Goal: Task Accomplishment & Management: Complete application form

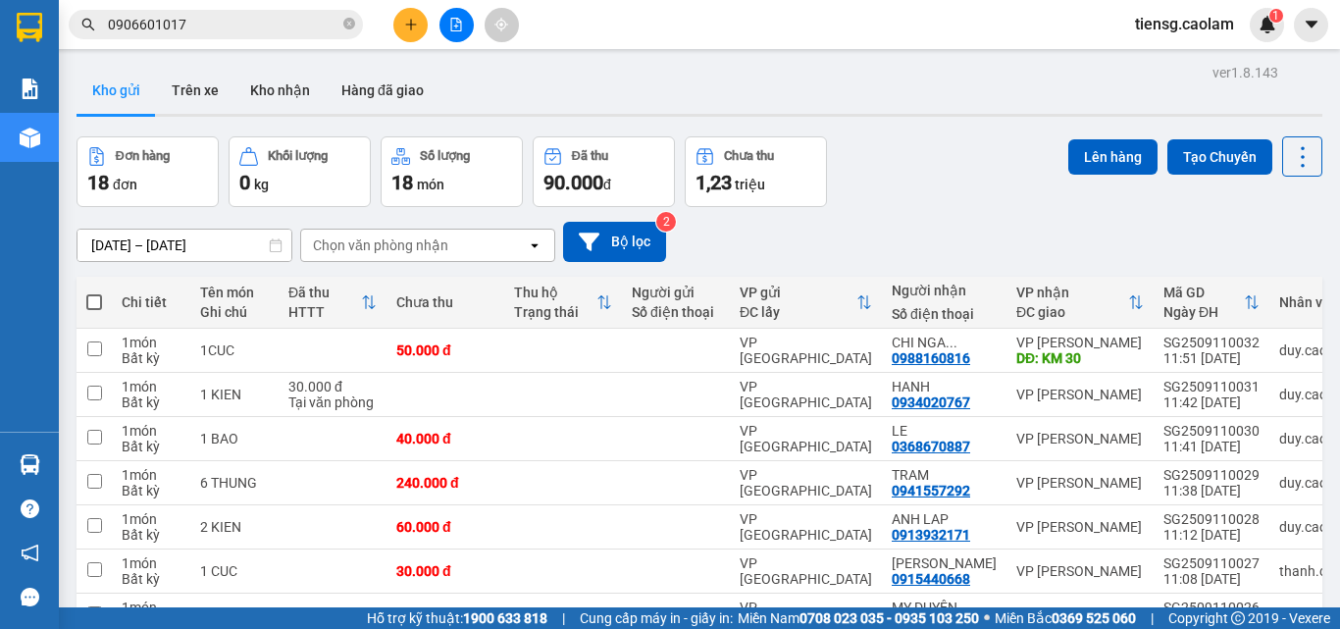
click at [87, 299] on span at bounding box center [94, 302] width 16 height 16
click at [94, 292] on input "checkbox" at bounding box center [94, 292] width 0 height 0
checkbox input "true"
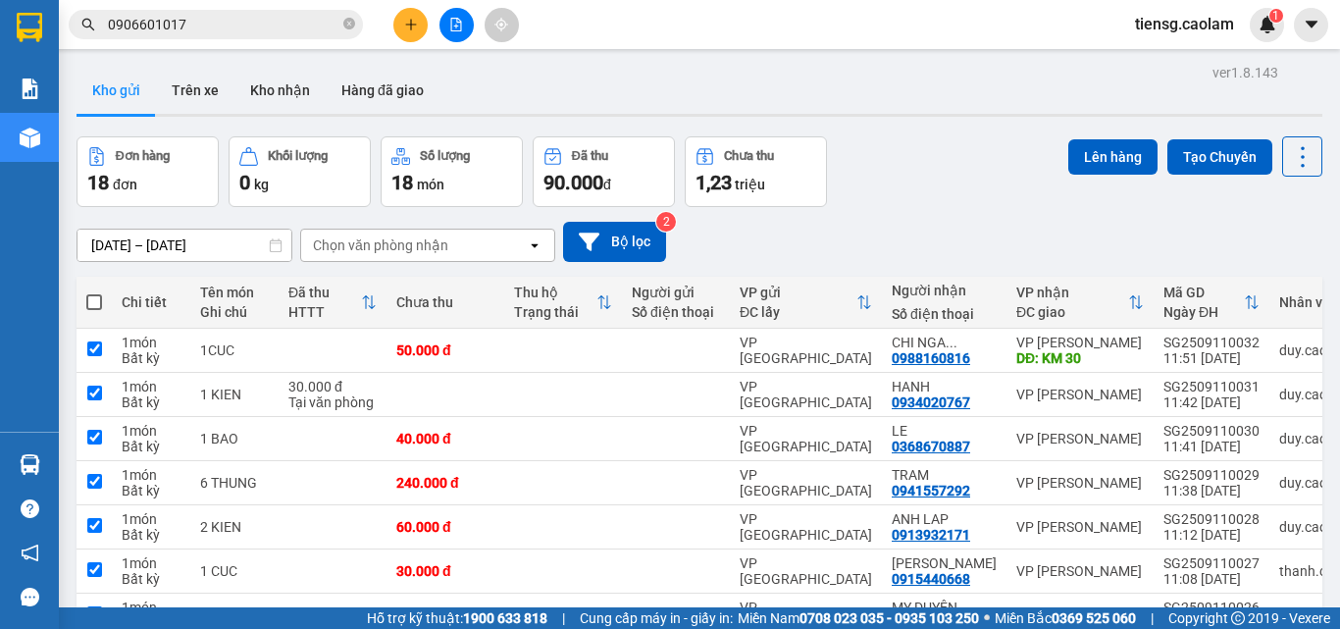
checkbox input "true"
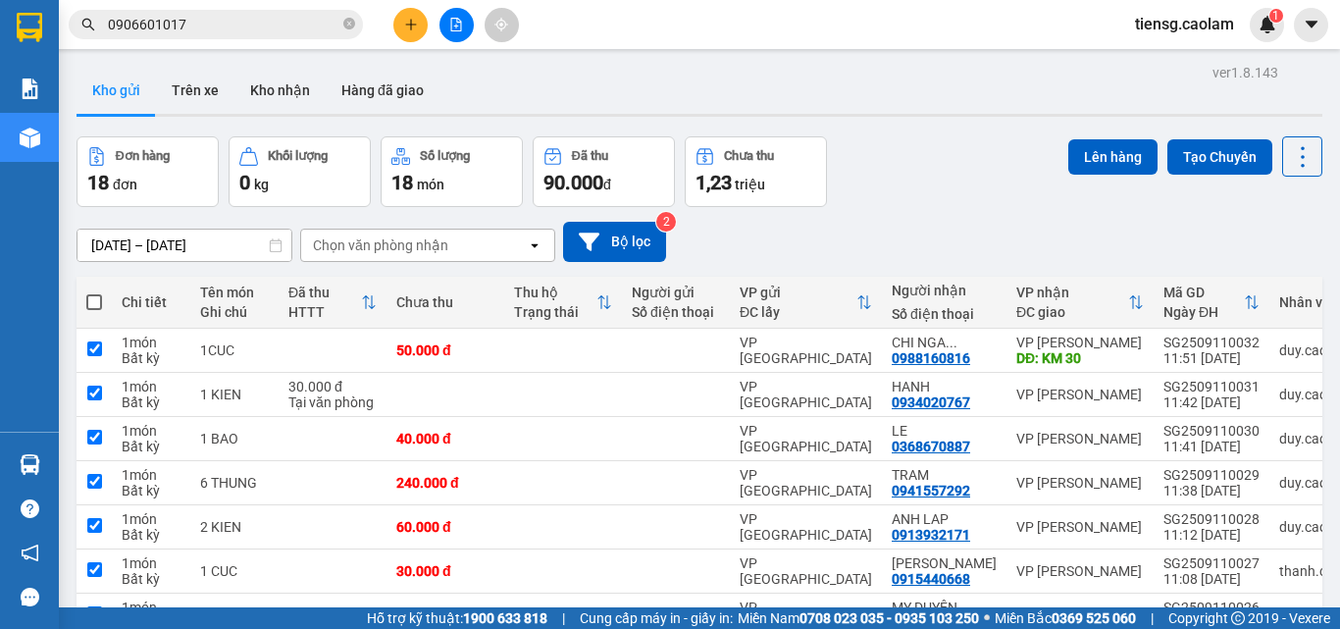
checkbox input "true"
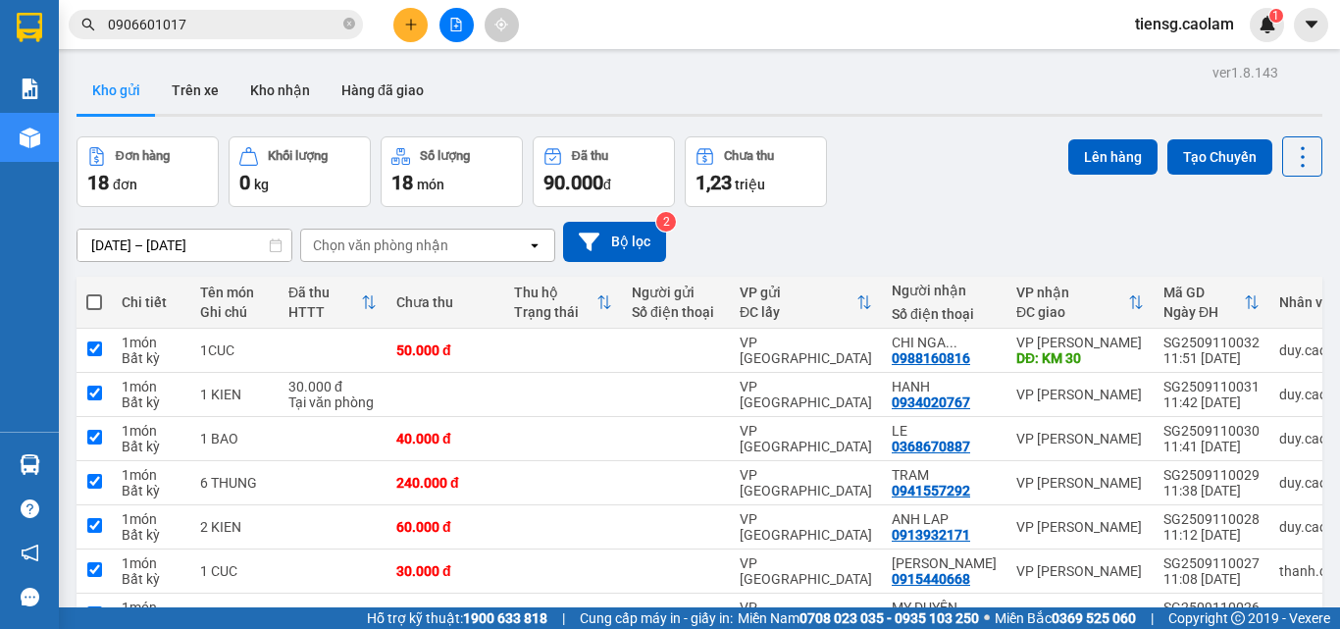
checkbox input "true"
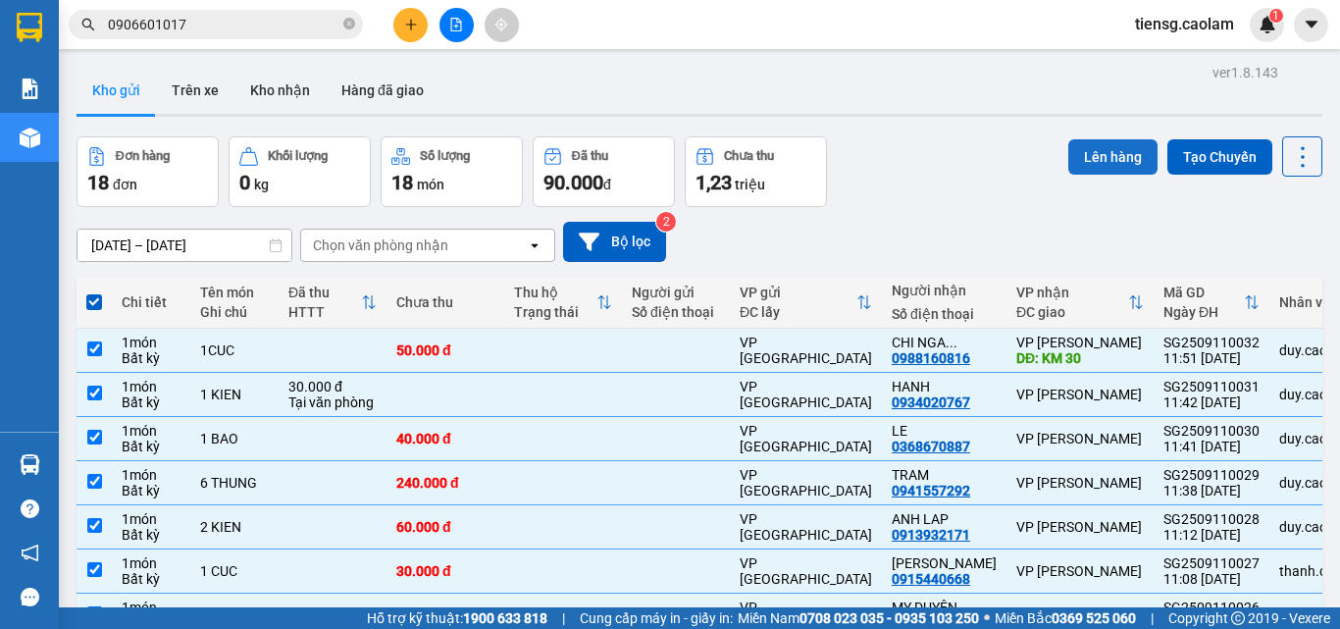
click at [1078, 160] on button "Lên hàng" at bounding box center [1112, 156] width 89 height 35
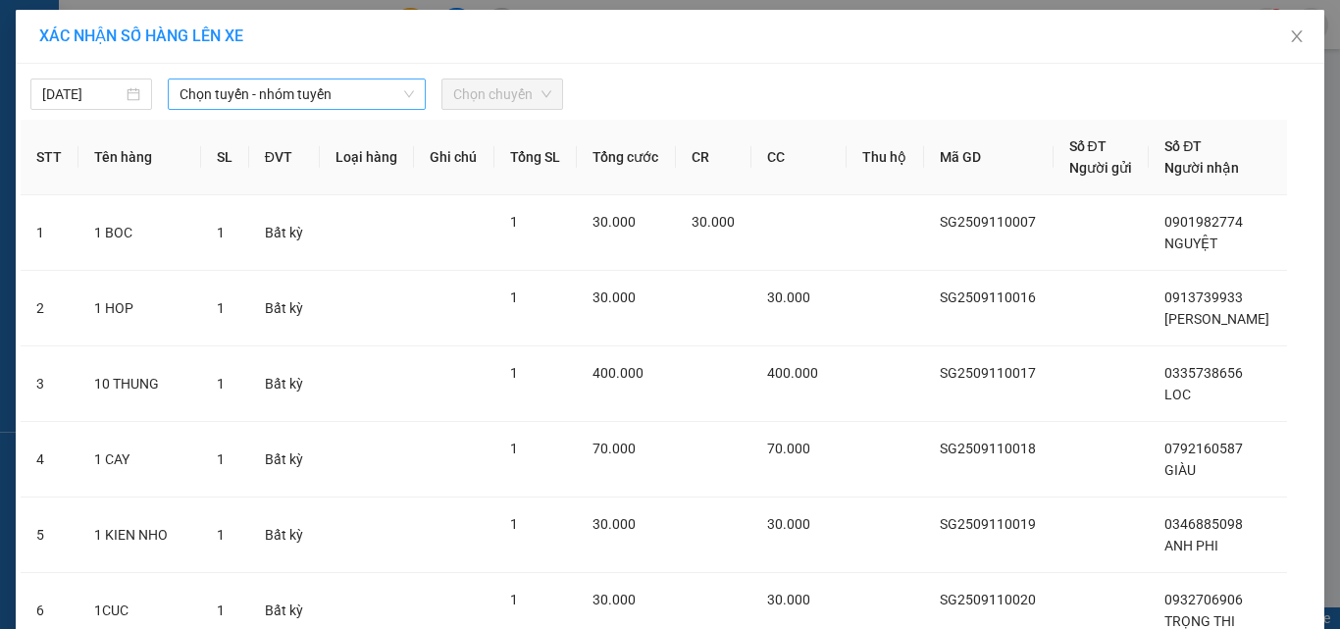
click at [265, 85] on span "Chọn tuyến - nhóm tuyến" at bounding box center [296, 93] width 234 height 29
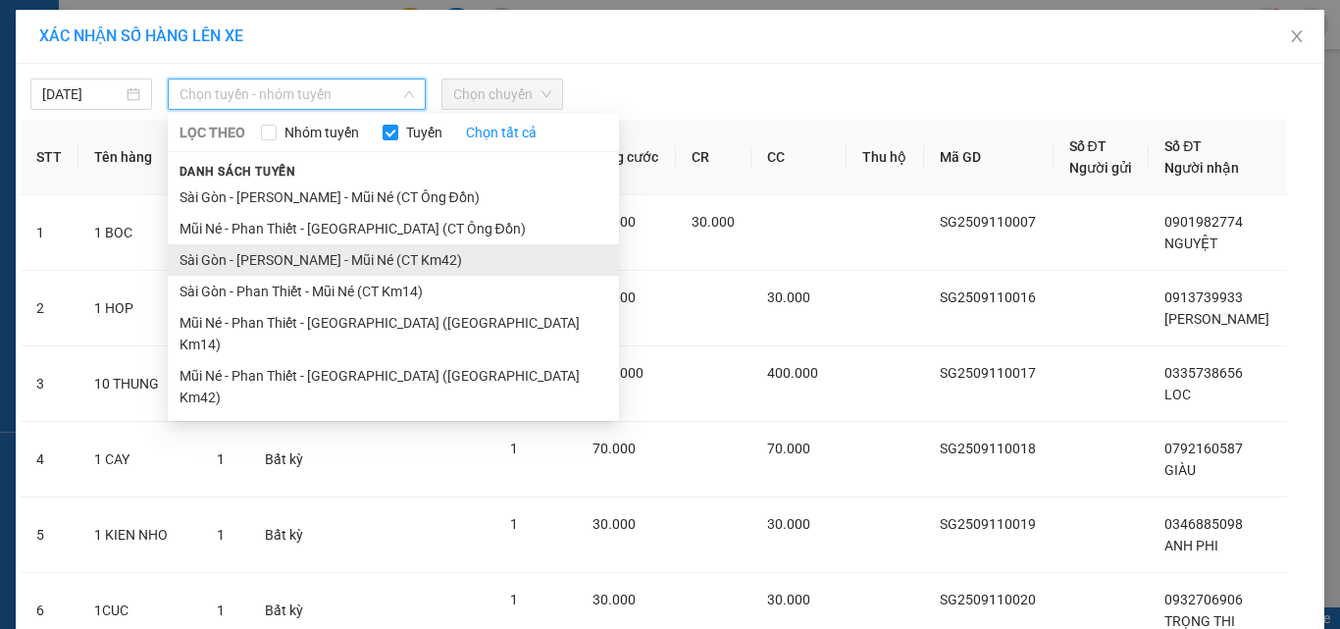
click at [366, 264] on li "Sài Gòn - [PERSON_NAME] - Mũi Né (CT Km42)" at bounding box center [393, 259] width 451 height 31
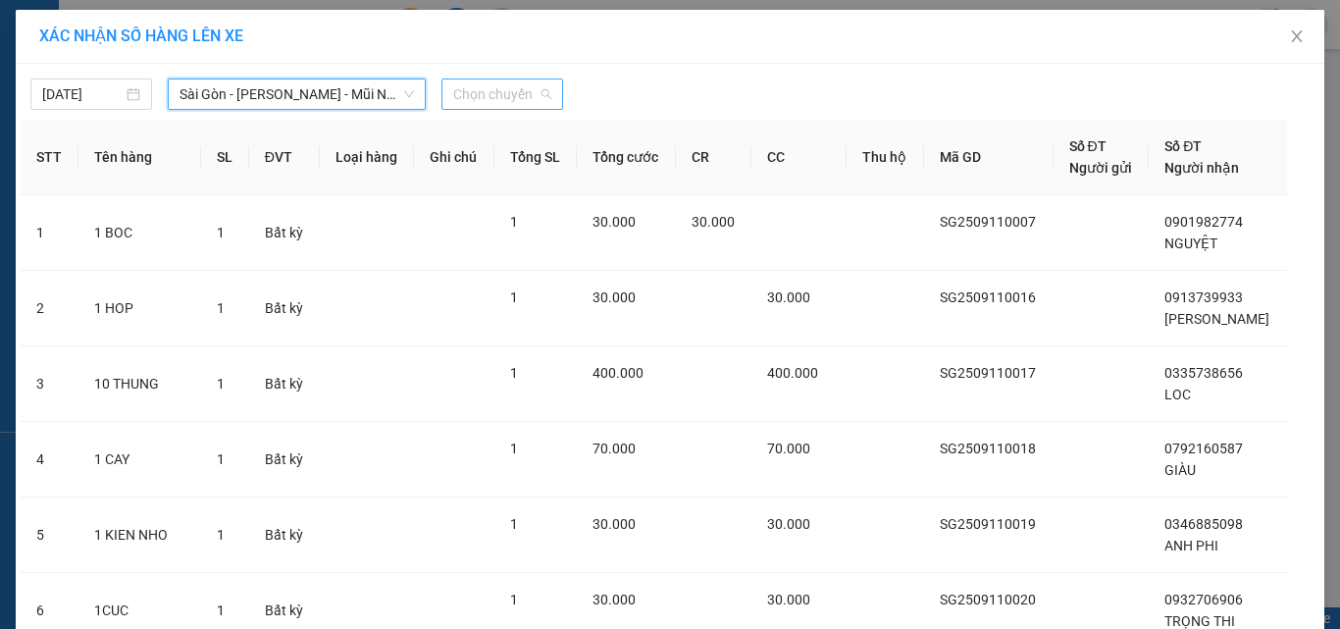
click at [516, 87] on span "Chọn chuyến" at bounding box center [502, 93] width 98 height 29
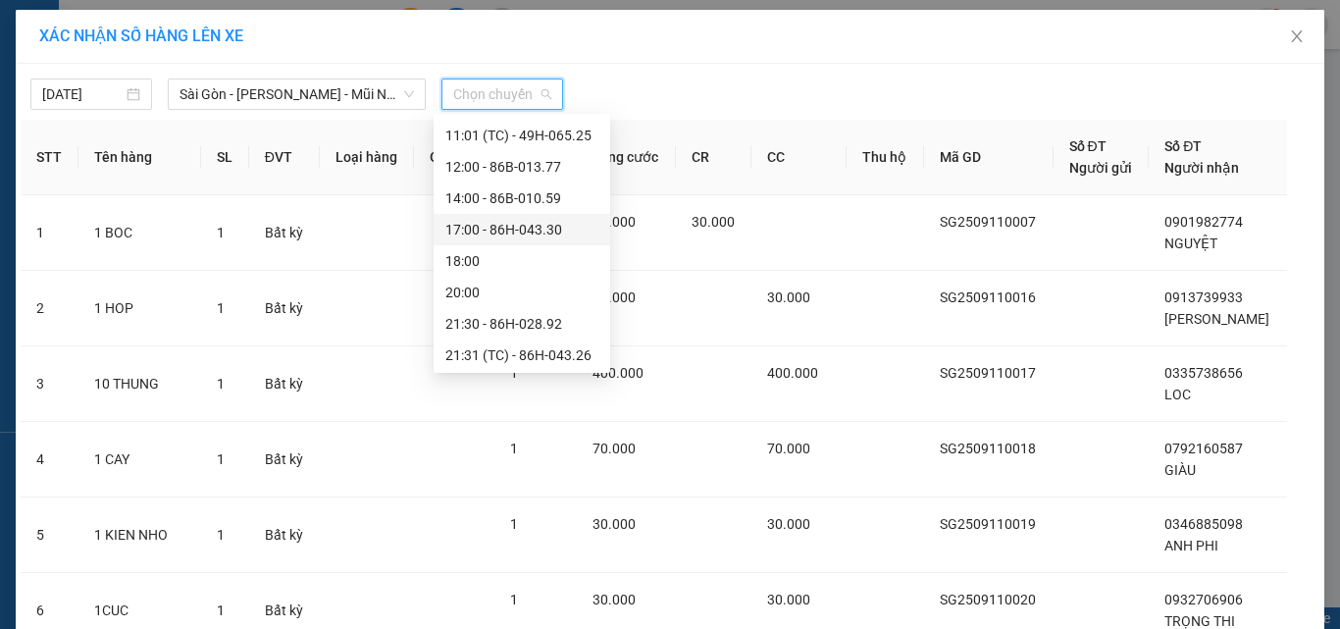
scroll to position [251, 0]
click at [520, 160] on div "12:00 - 86B-013.77" at bounding box center [521, 165] width 153 height 22
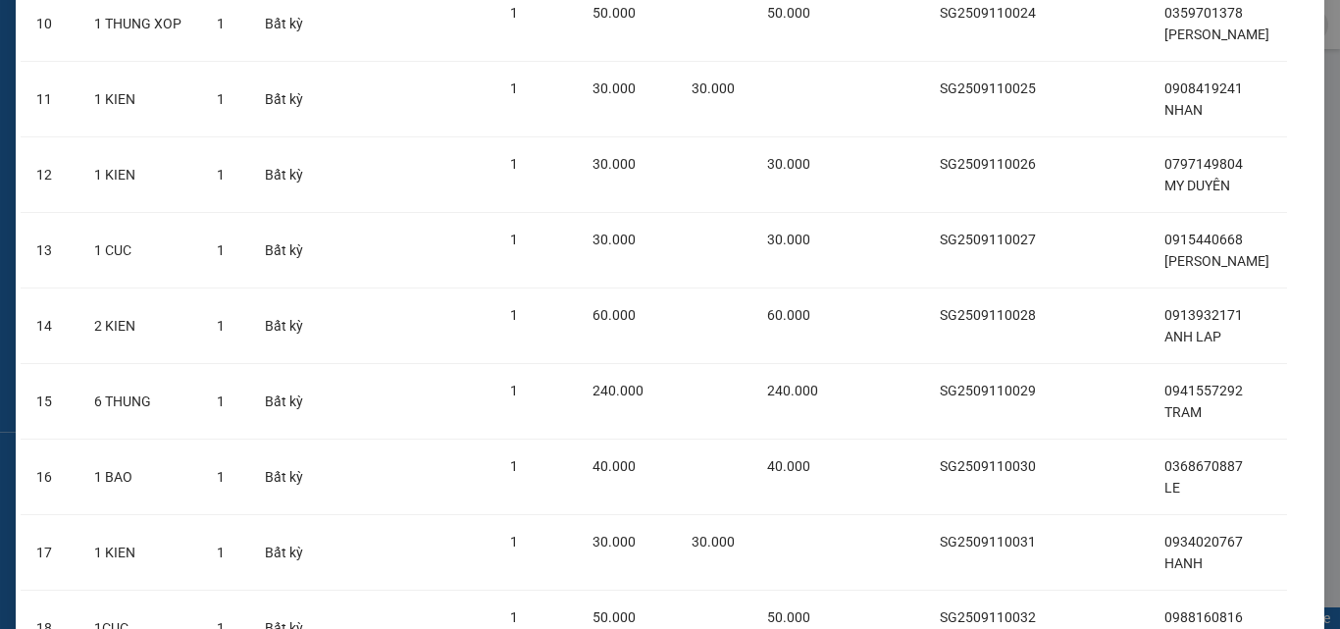
scroll to position [1081, 0]
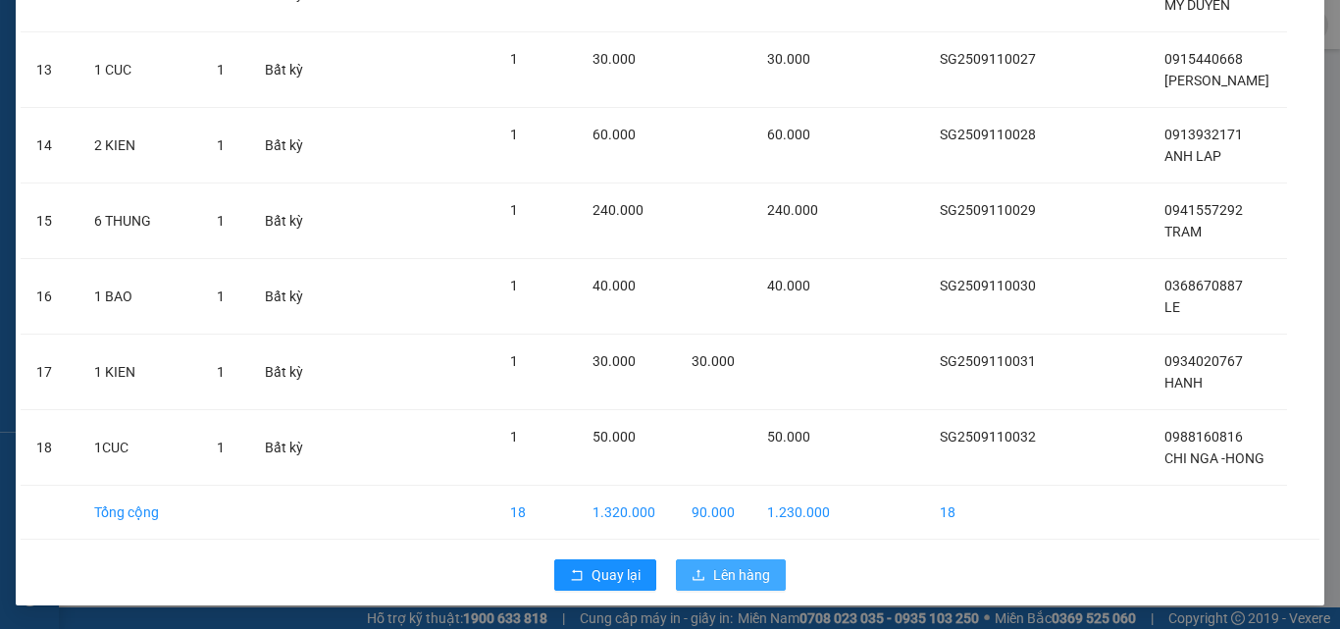
click at [693, 566] on button "Lên hàng" at bounding box center [731, 574] width 110 height 31
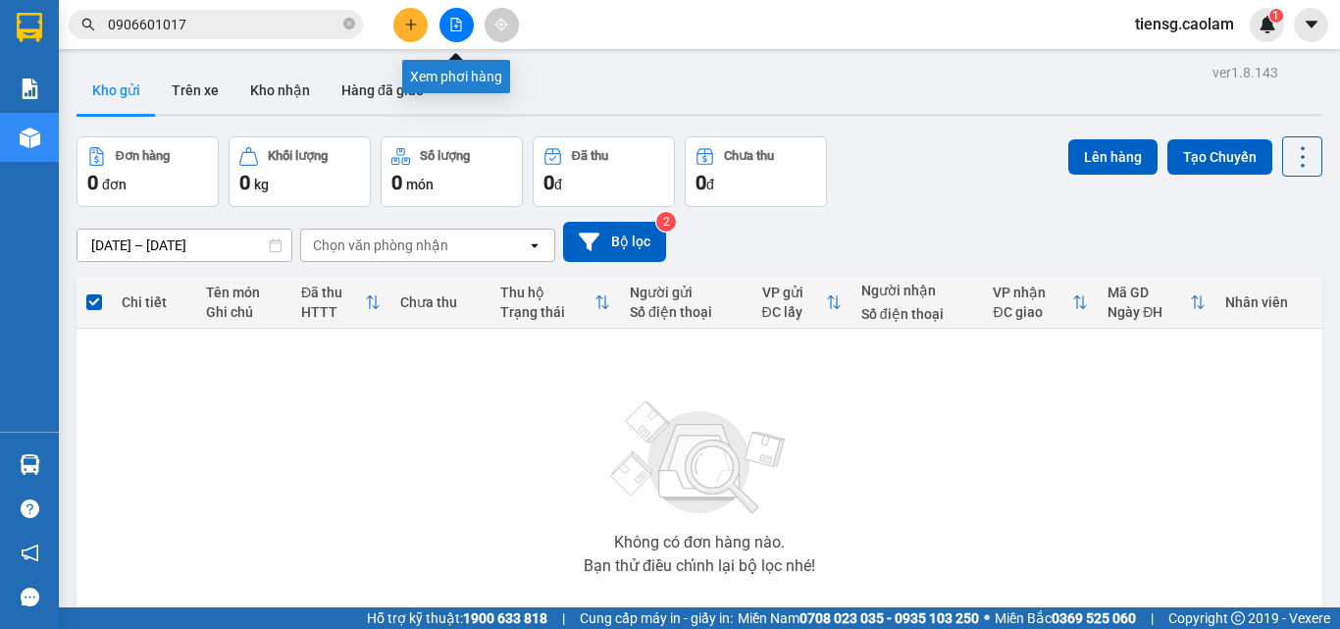
click at [462, 22] on icon "file-add" at bounding box center [456, 25] width 14 height 14
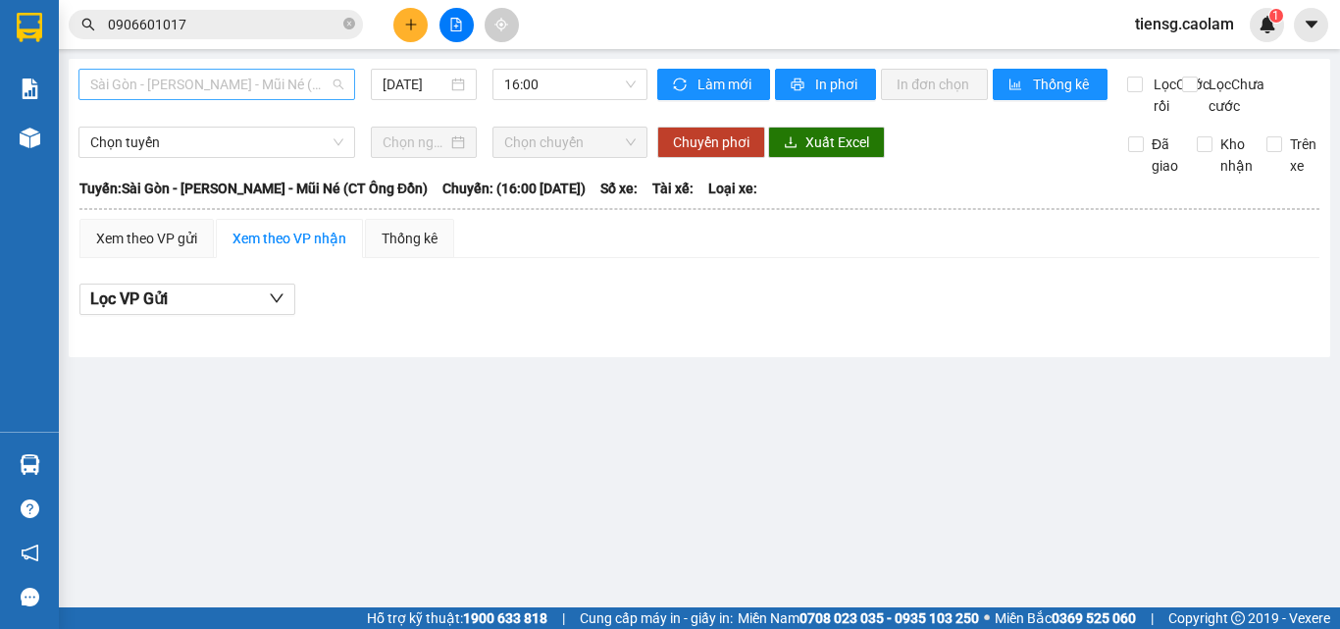
click at [303, 82] on span "Sài Gòn - [PERSON_NAME] - Mũi Né (CT Ông Đồn)" at bounding box center [216, 84] width 253 height 29
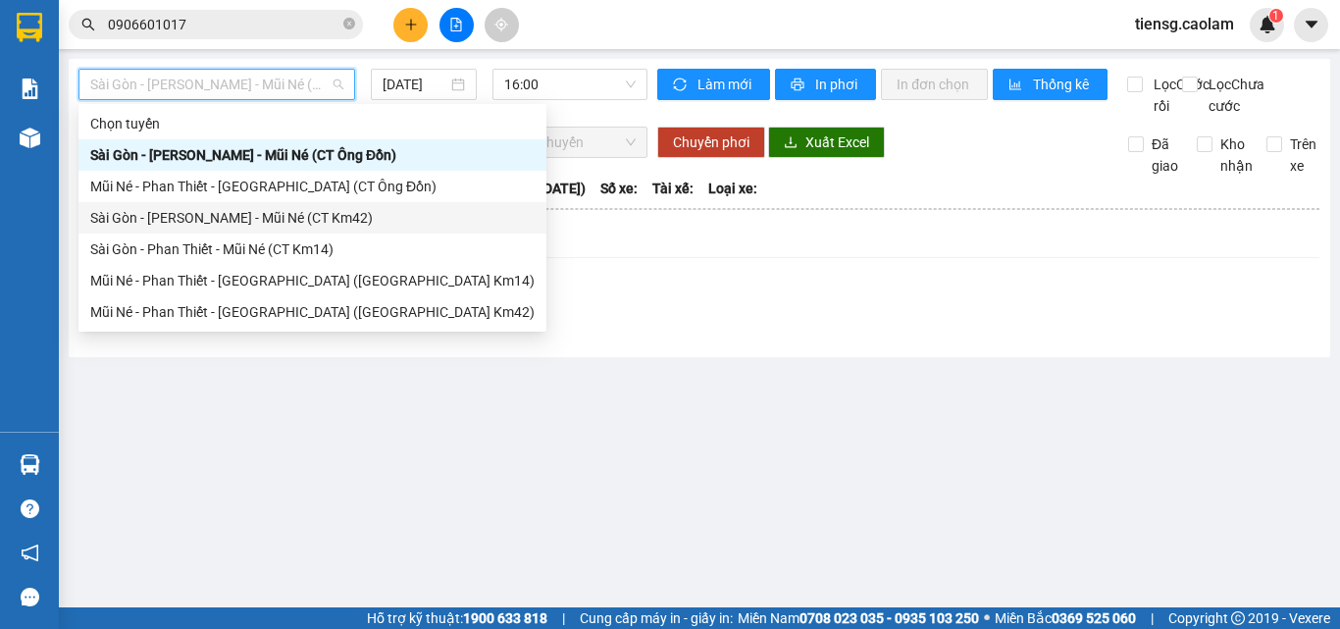
click at [320, 213] on div "Sài Gòn - [PERSON_NAME] - Mũi Né (CT Km42)" at bounding box center [312, 218] width 444 height 22
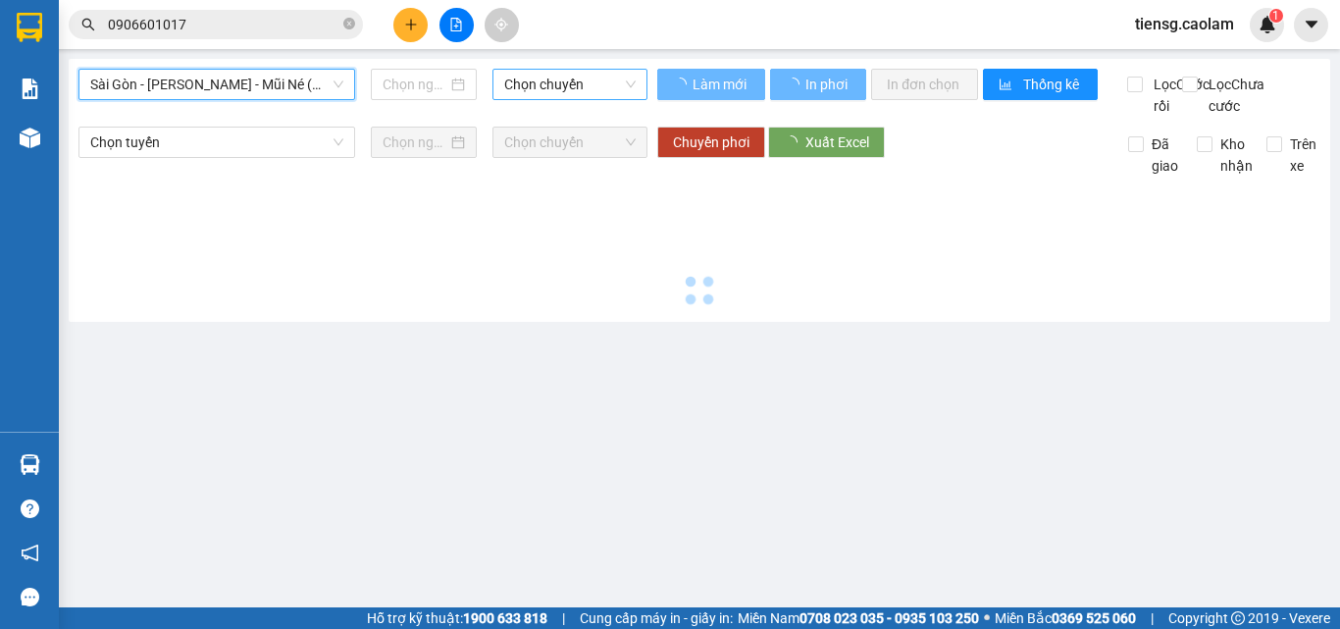
type input "[DATE]"
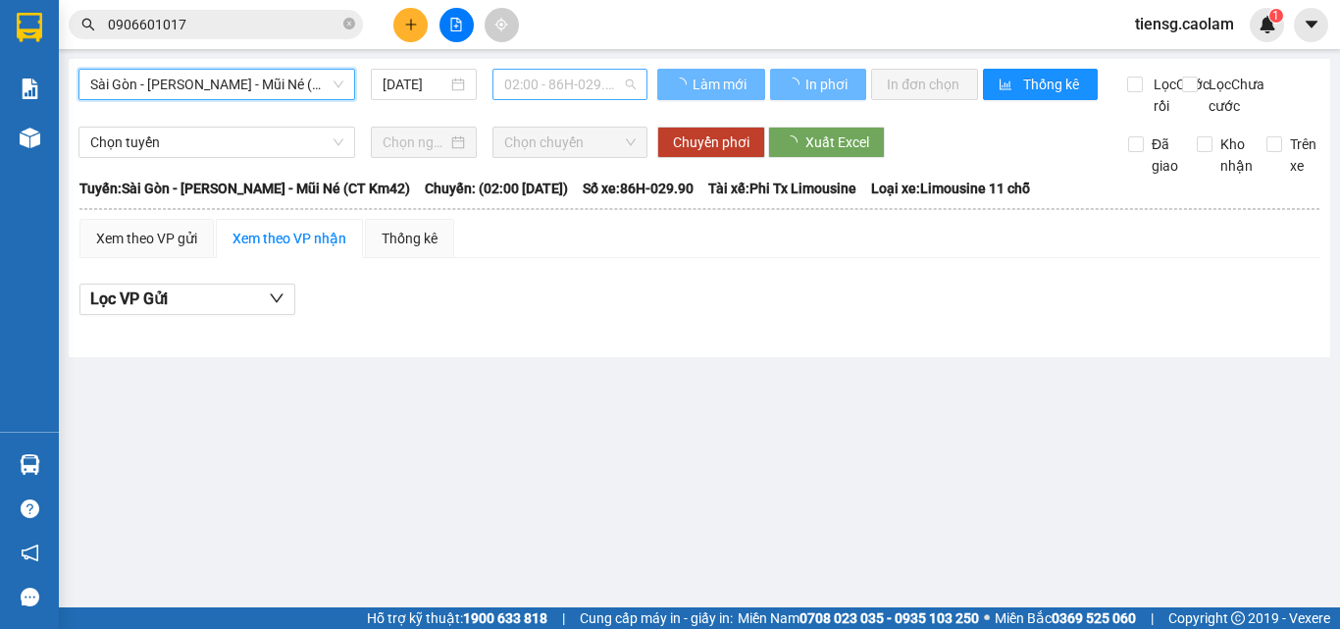
click at [565, 82] on span "02:00 - 86H-029.90" at bounding box center [569, 84] width 131 height 29
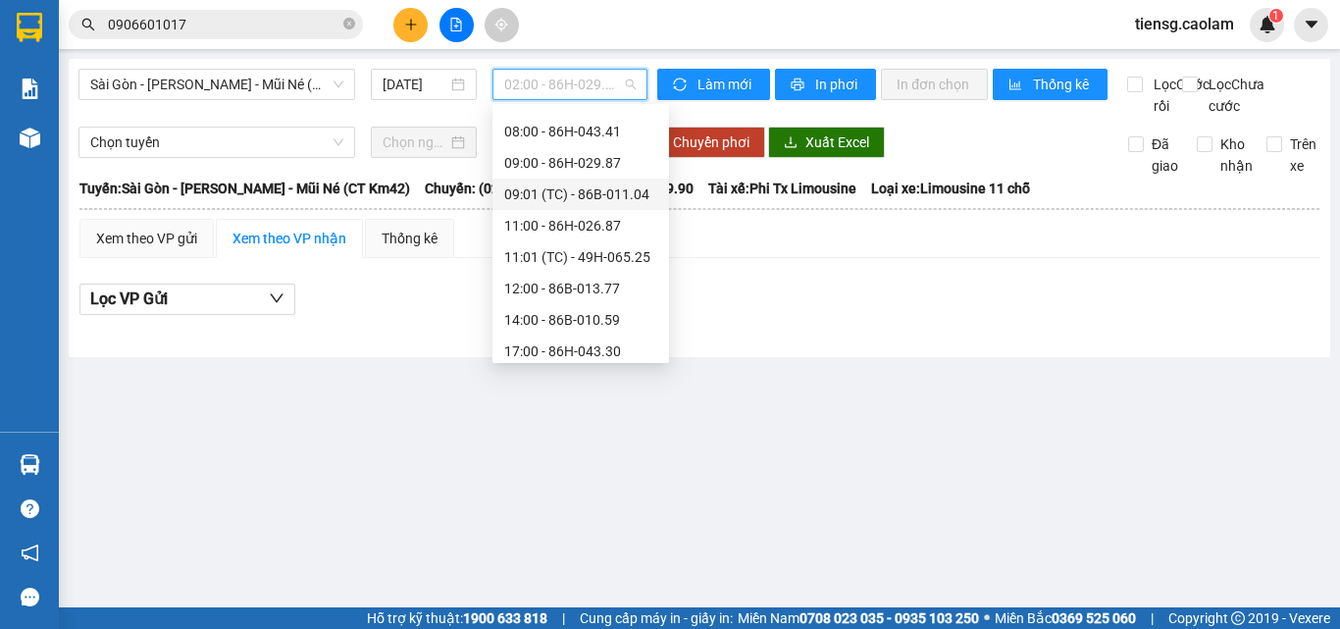
scroll to position [251, 0]
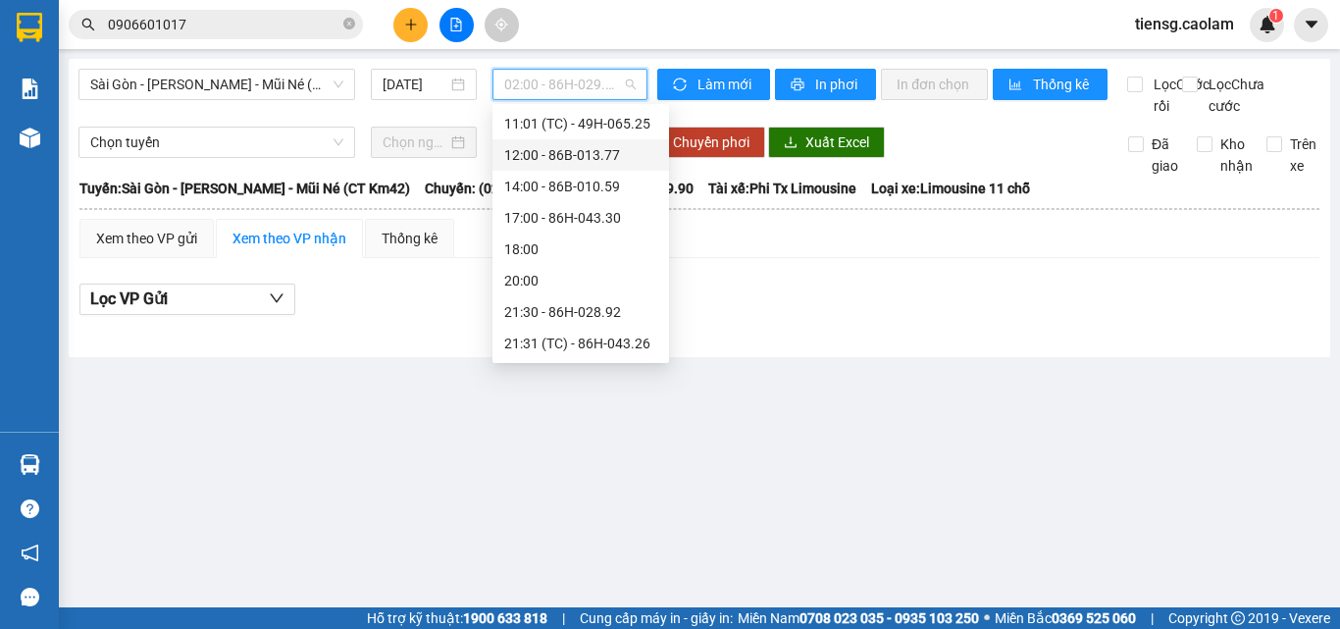
click at [568, 145] on div "12:00 - 86B-013.77" at bounding box center [580, 155] width 153 height 22
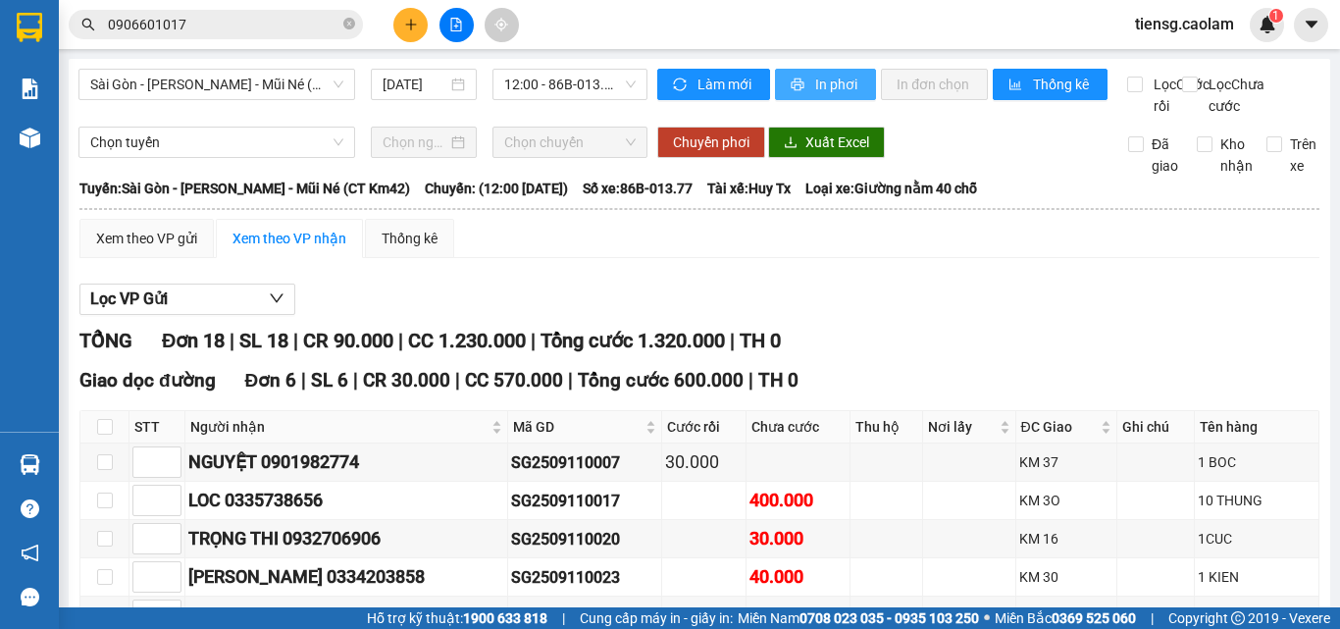
click at [815, 91] on span "In phơi" at bounding box center [837, 85] width 45 height 22
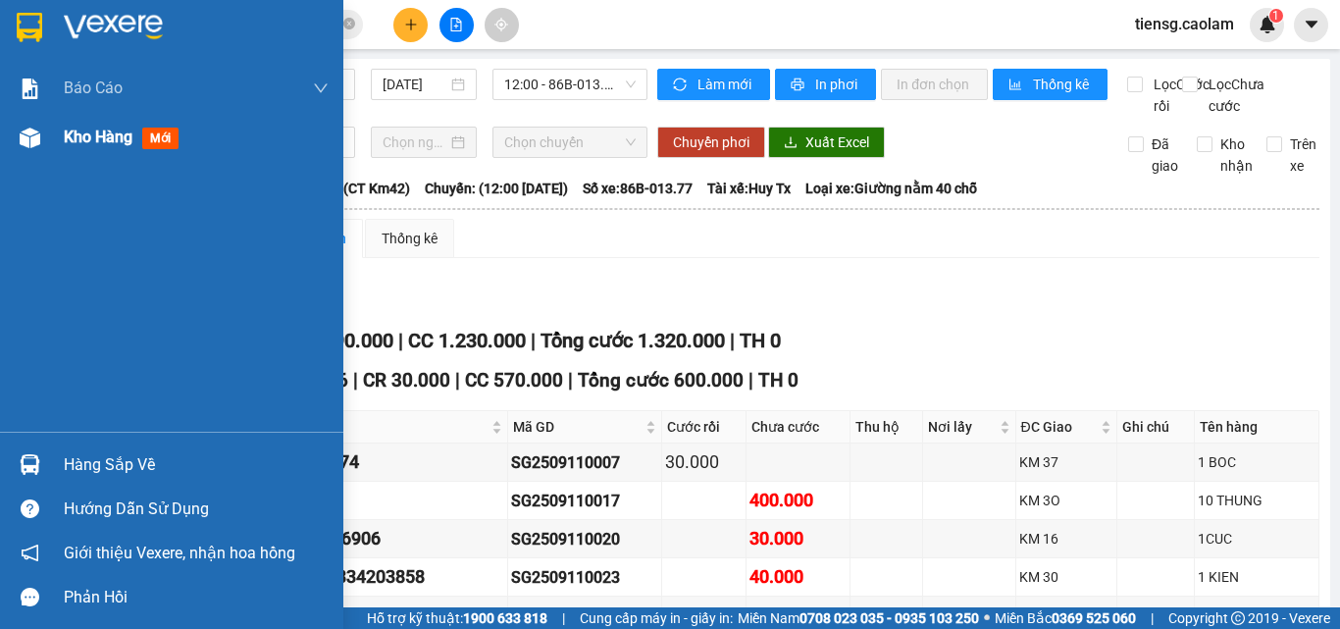
click at [98, 158] on div "Kho hàng mới" at bounding box center [196, 137] width 265 height 49
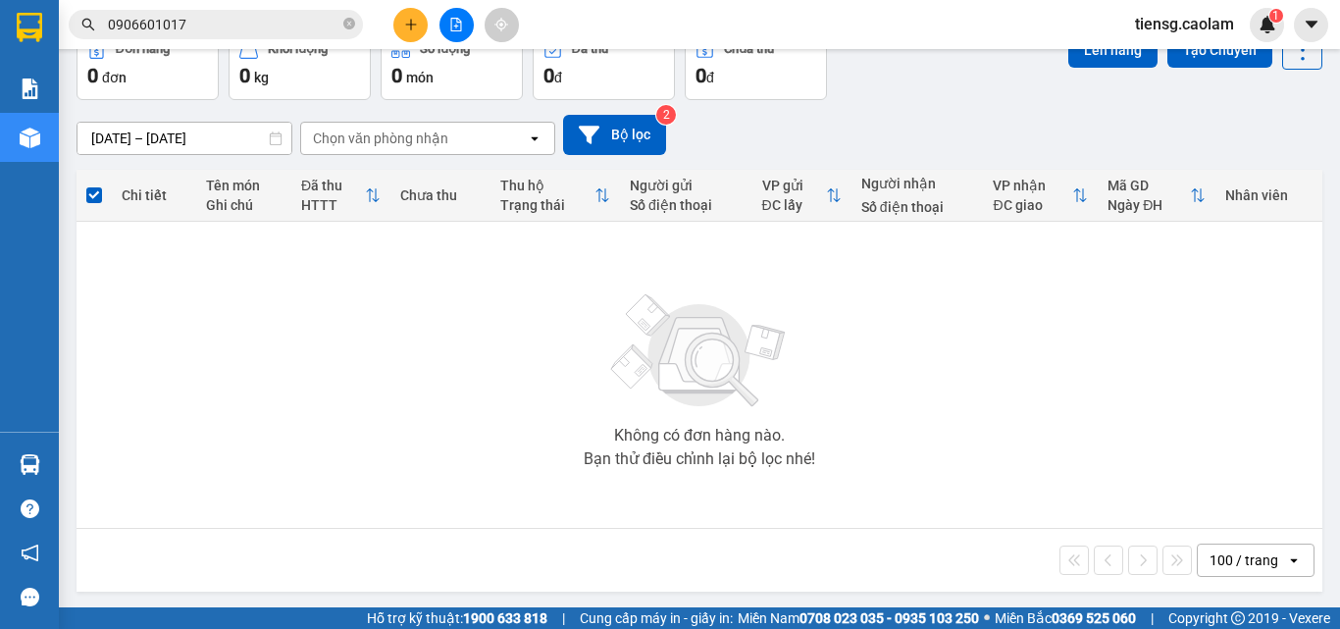
scroll to position [109, 0]
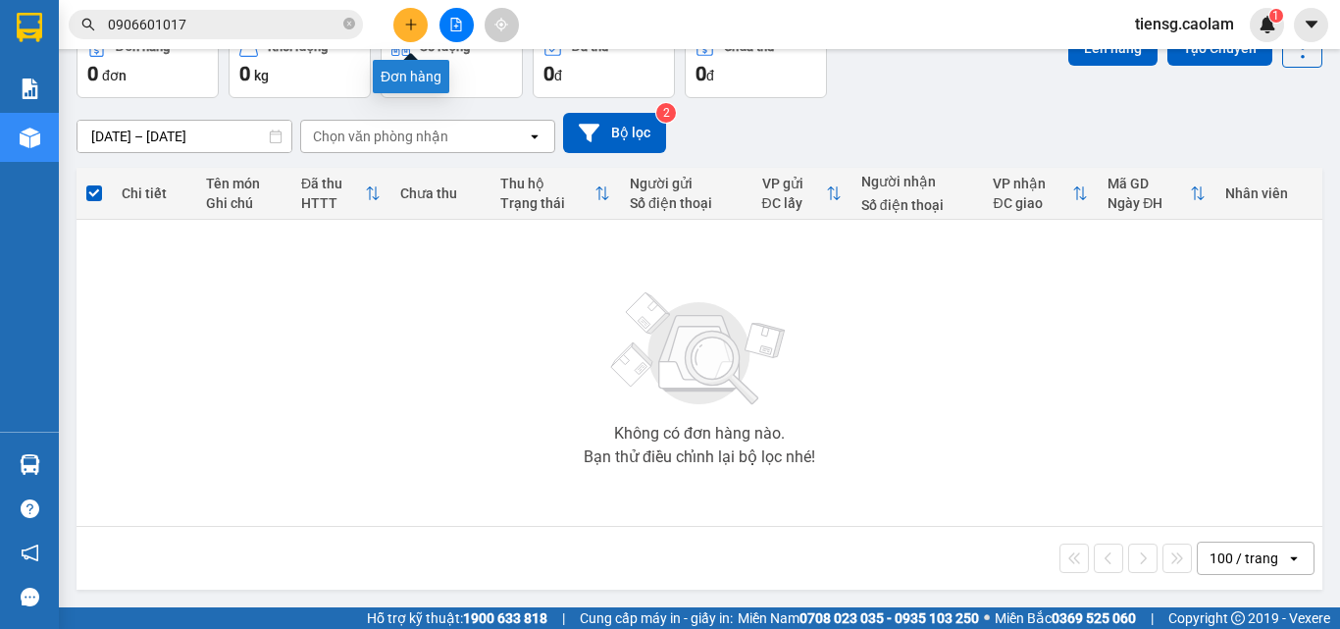
click at [414, 24] on icon "plus" at bounding box center [411, 25] width 14 height 14
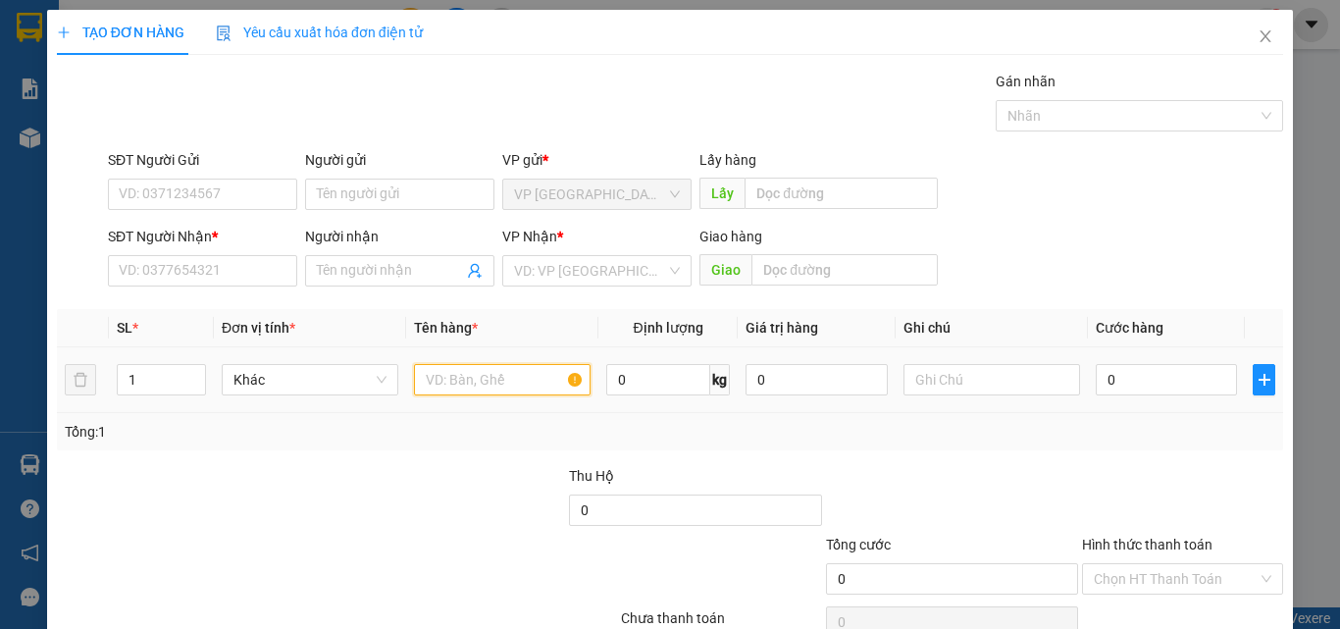
click at [474, 385] on input "text" at bounding box center [502, 379] width 177 height 31
click at [241, 275] on input "SĐT Người Nhận *" at bounding box center [202, 270] width 189 height 31
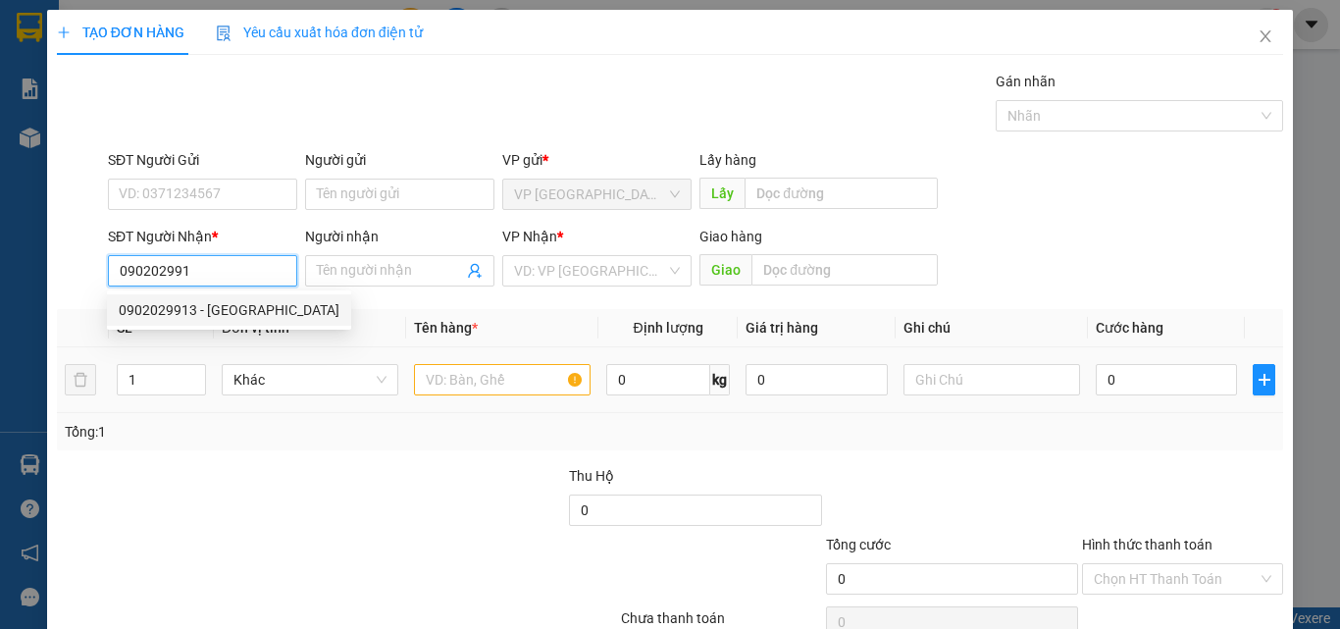
drag, startPoint x: 203, startPoint y: 307, endPoint x: 397, endPoint y: 364, distance: 202.3
click at [205, 307] on div "0902029913 - [GEOGRAPHIC_DATA]" at bounding box center [229, 310] width 221 height 22
type input "0902029913"
type input "[PERSON_NAME]"
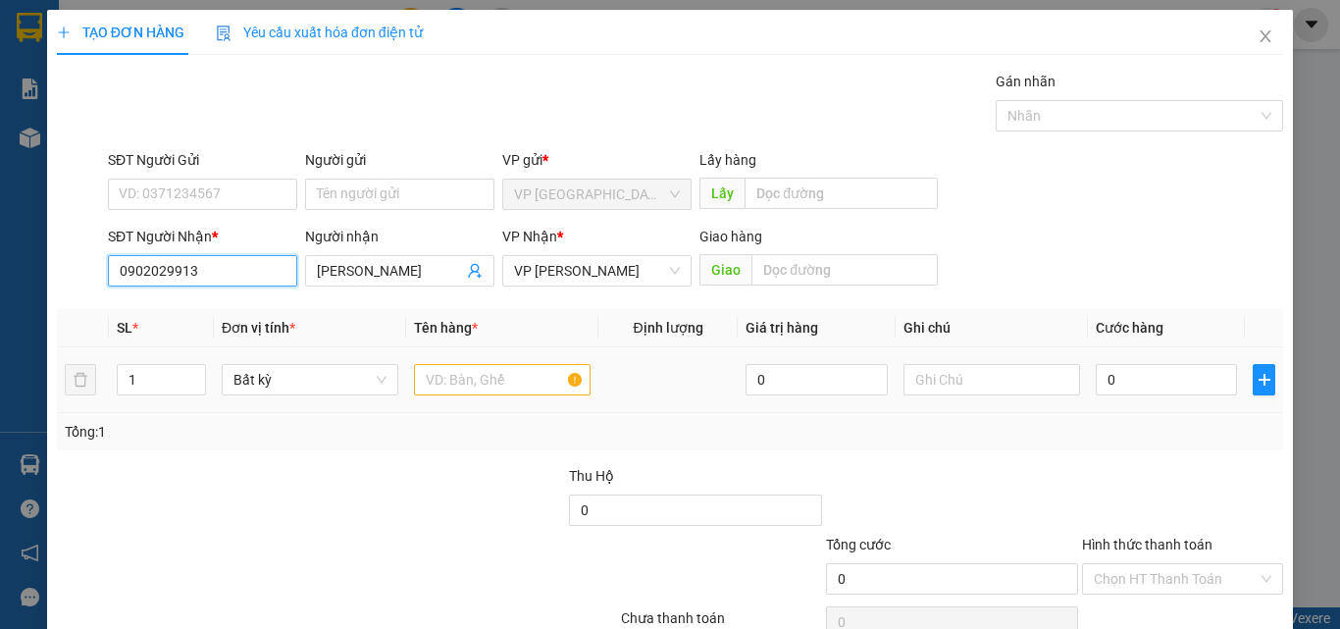
type input "0902029913"
click at [480, 349] on td at bounding box center [502, 380] width 192 height 66
click at [481, 366] on input "text" at bounding box center [502, 379] width 177 height 31
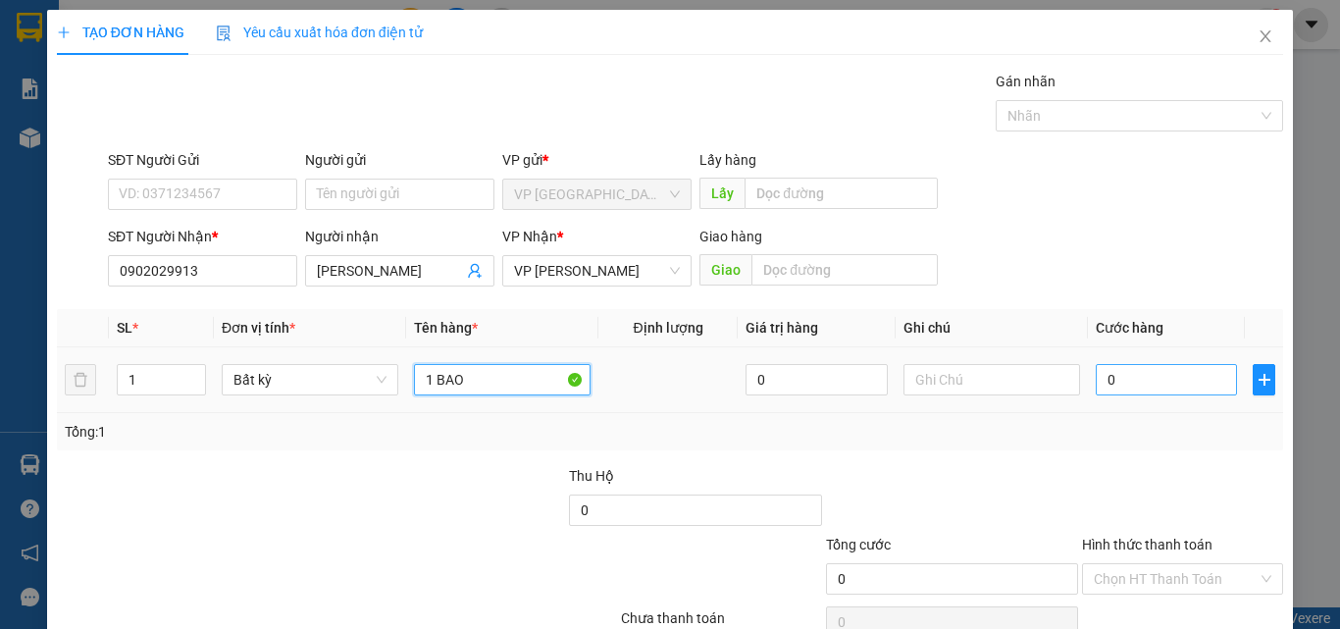
type input "1 BAO"
click at [1151, 385] on input "0" at bounding box center [1165, 379] width 141 height 31
type input "5"
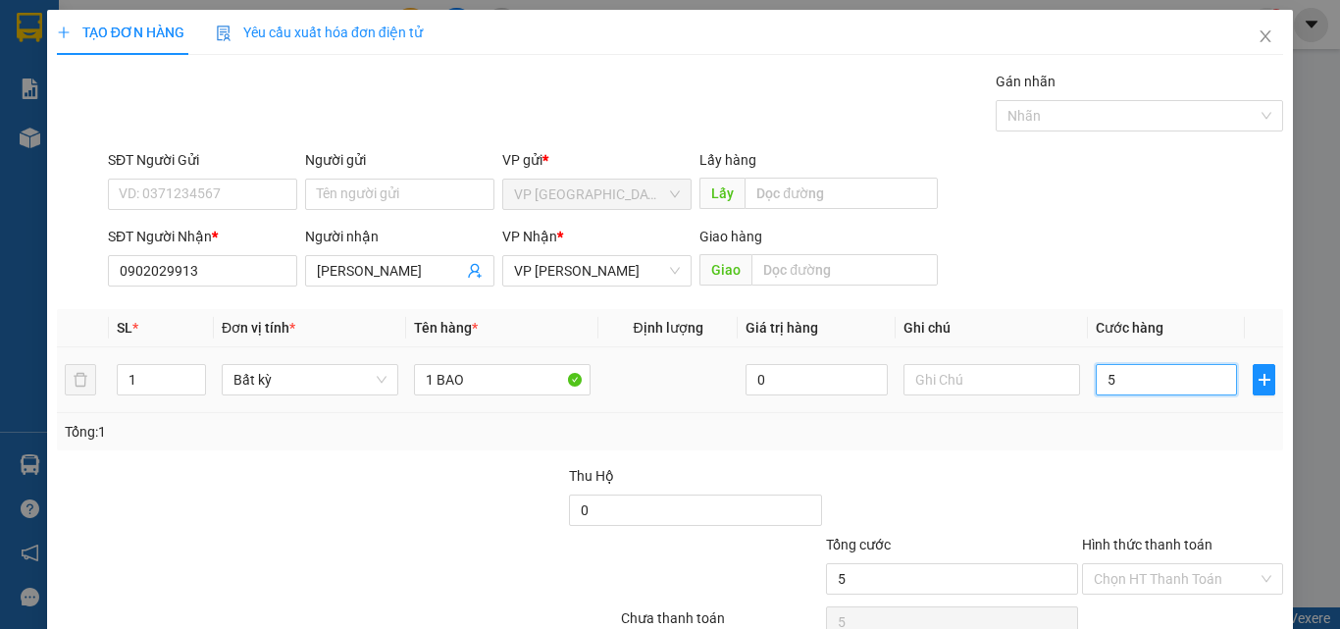
type input "50"
type input "500"
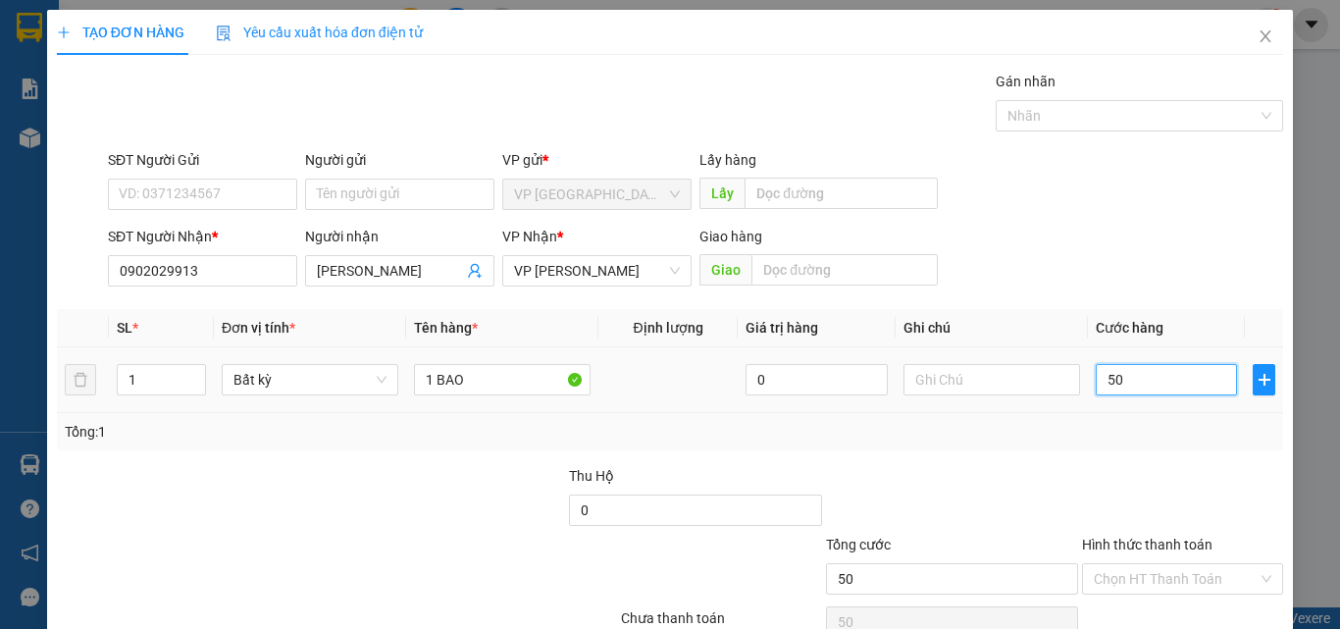
type input "500"
type input "5.000"
type input "50.000"
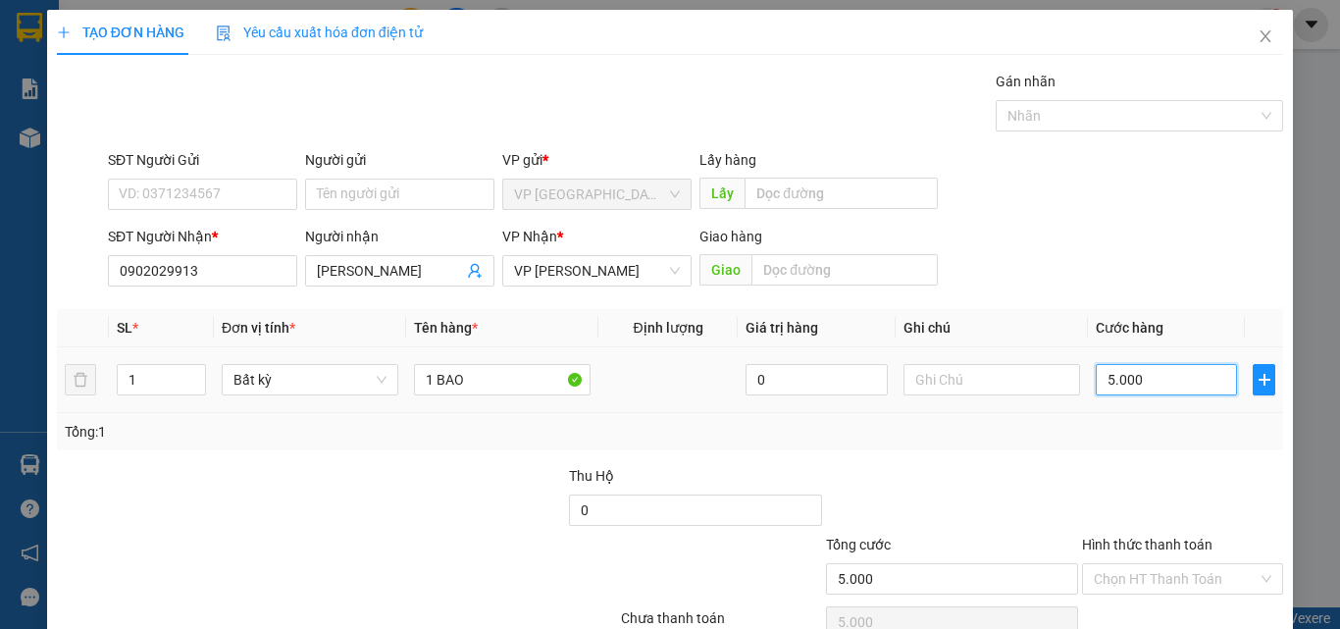
type input "50.000"
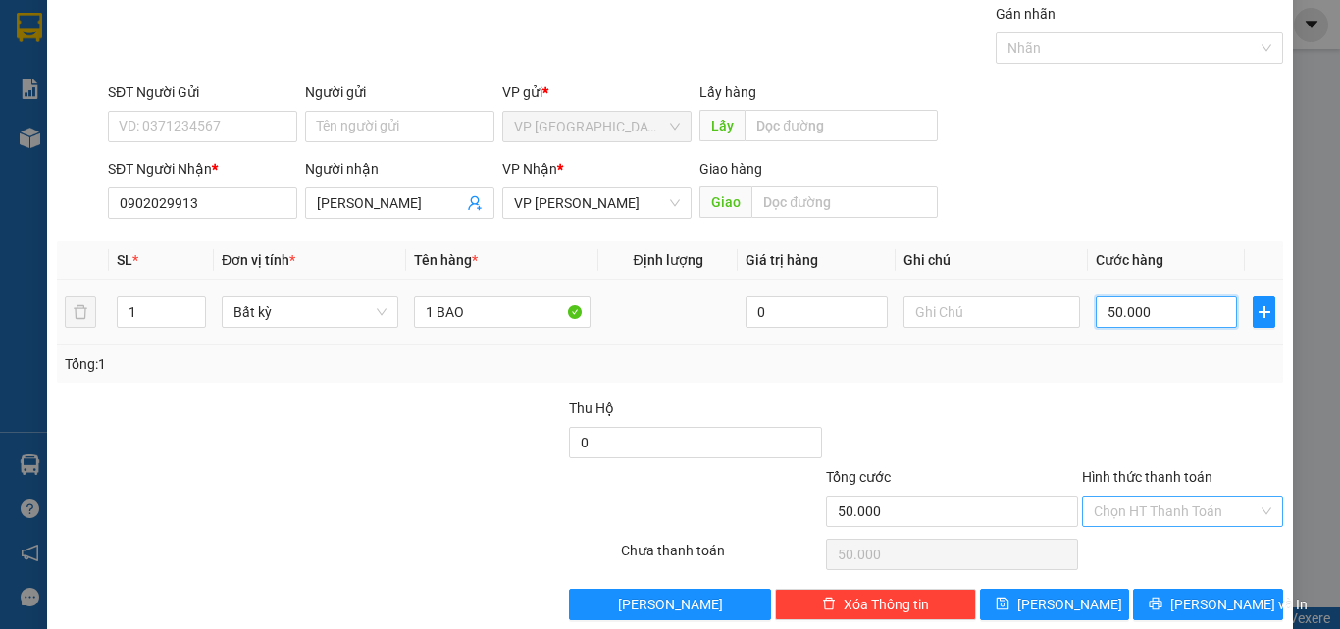
scroll to position [97, 0]
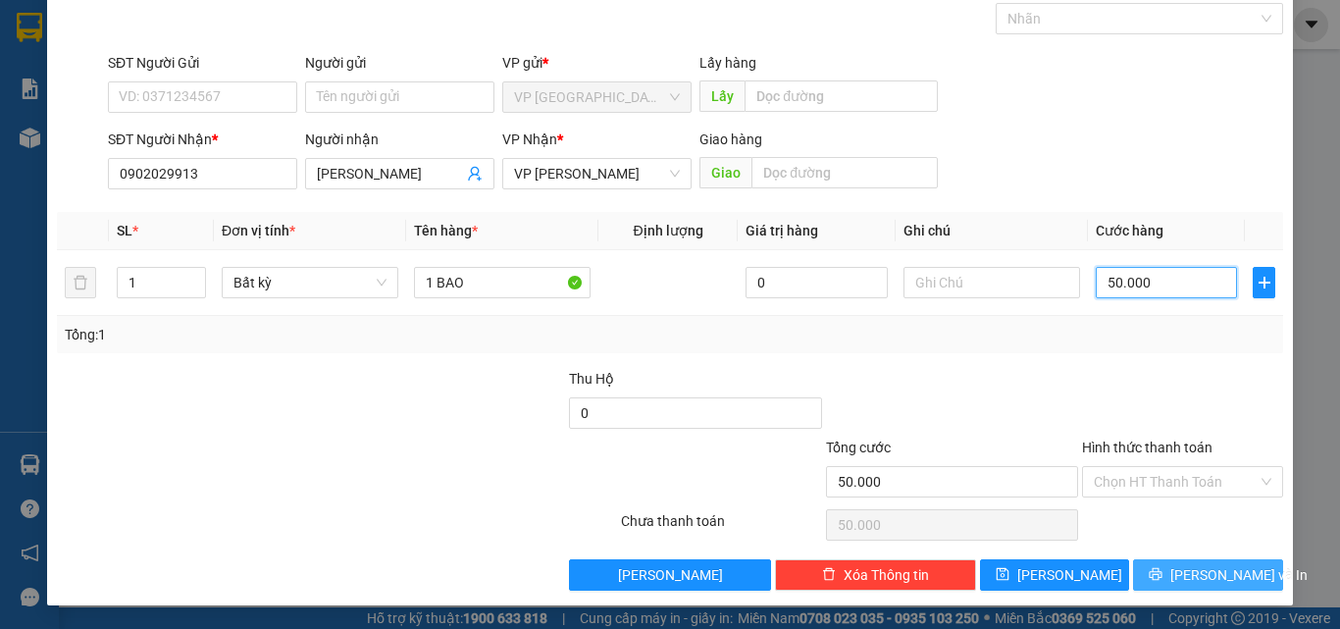
type input "50.000"
click at [1182, 571] on span "[PERSON_NAME] và In" at bounding box center [1238, 575] width 137 height 22
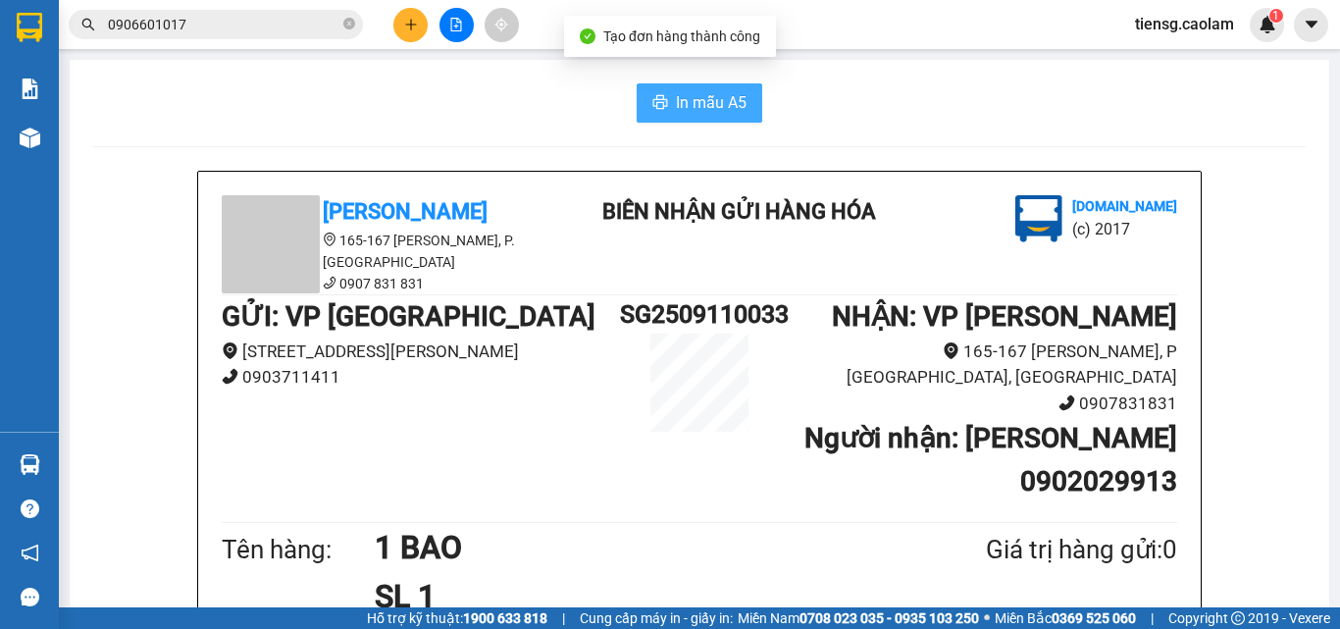
click at [686, 94] on span "In mẫu A5" at bounding box center [711, 102] width 71 height 25
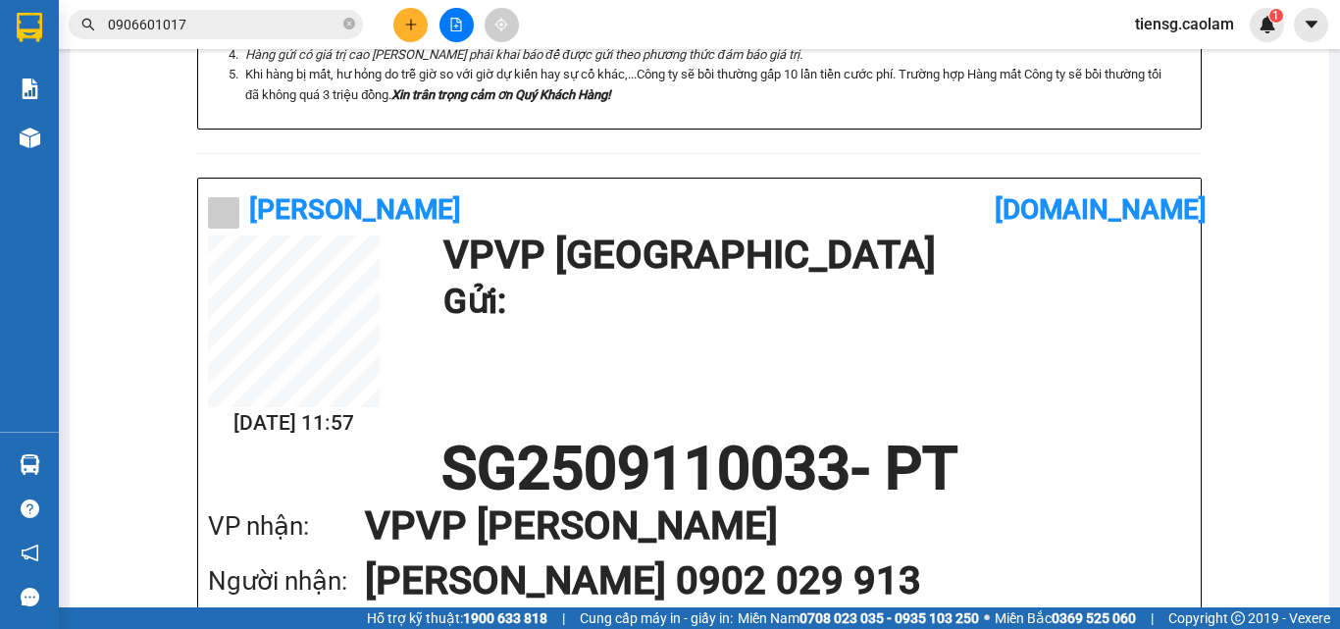
scroll to position [718, 0]
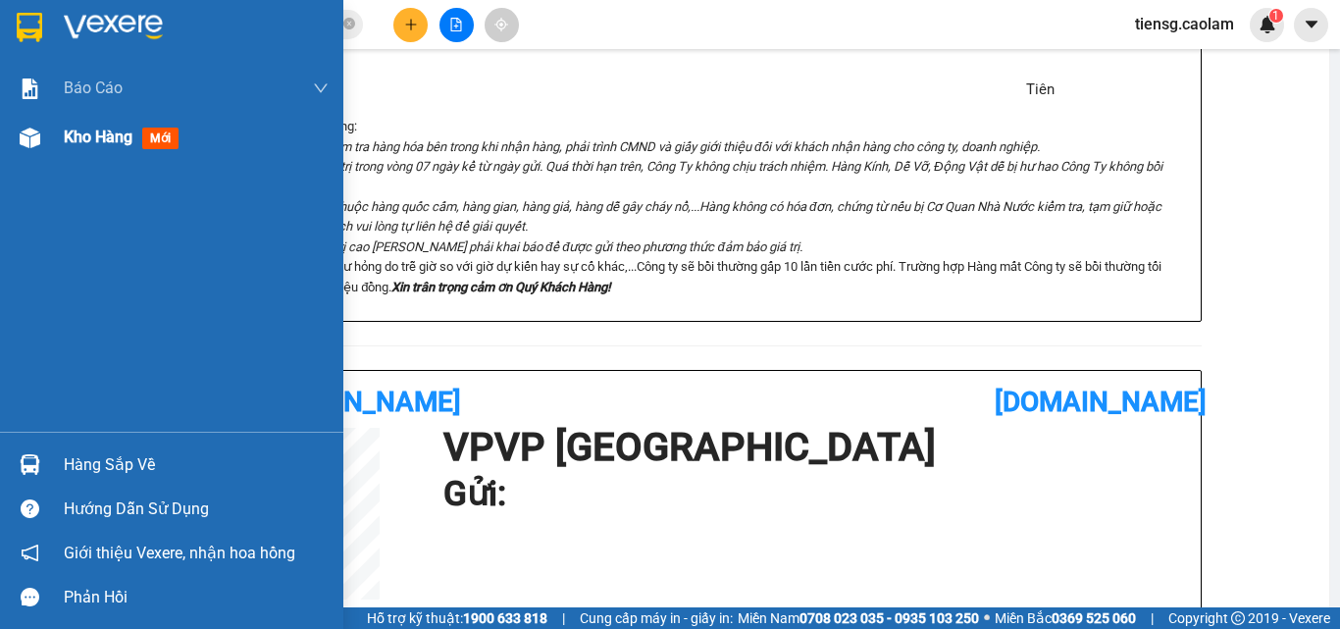
click at [29, 145] on img at bounding box center [30, 137] width 21 height 21
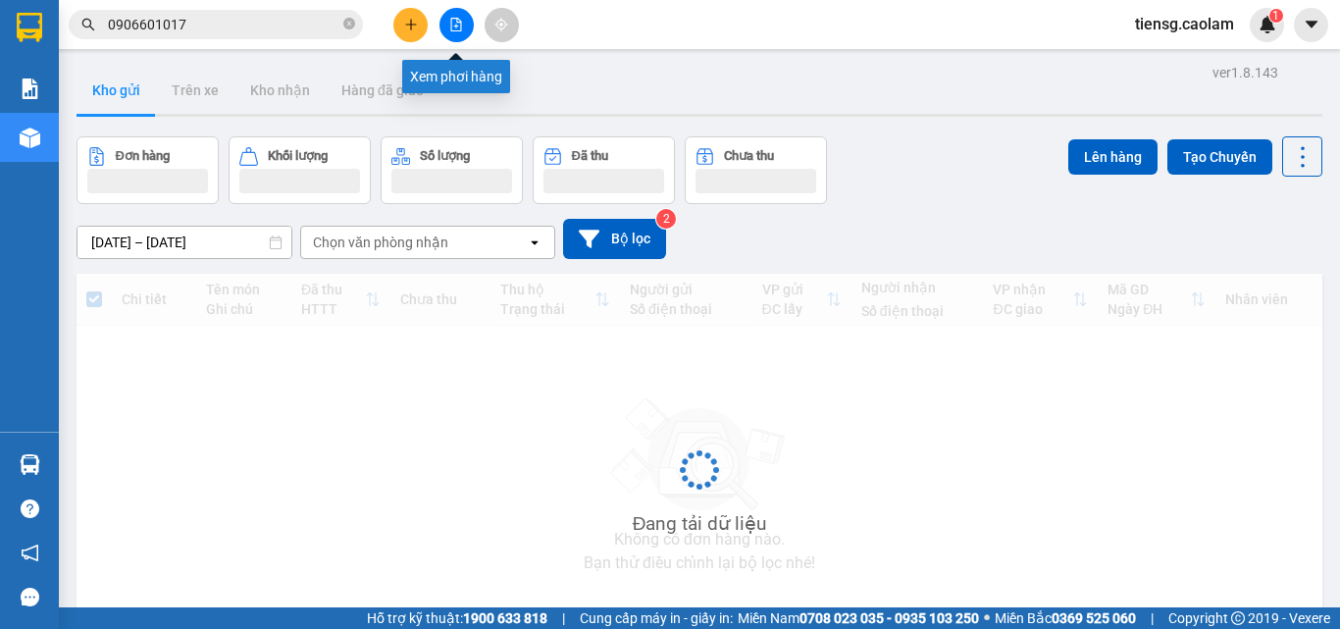
click at [455, 28] on icon "file-add" at bounding box center [456, 25] width 14 height 14
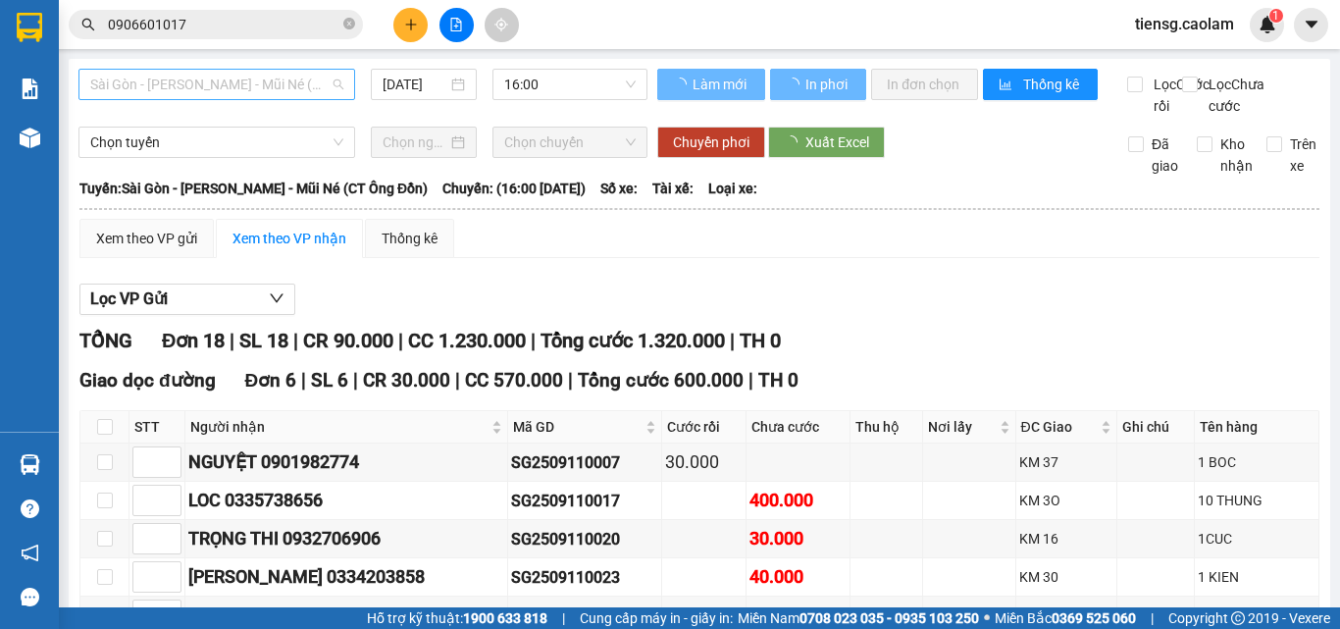
click at [301, 83] on span "Sài Gòn - [PERSON_NAME] - Mũi Né (CT Ông Đồn)" at bounding box center [216, 84] width 253 height 29
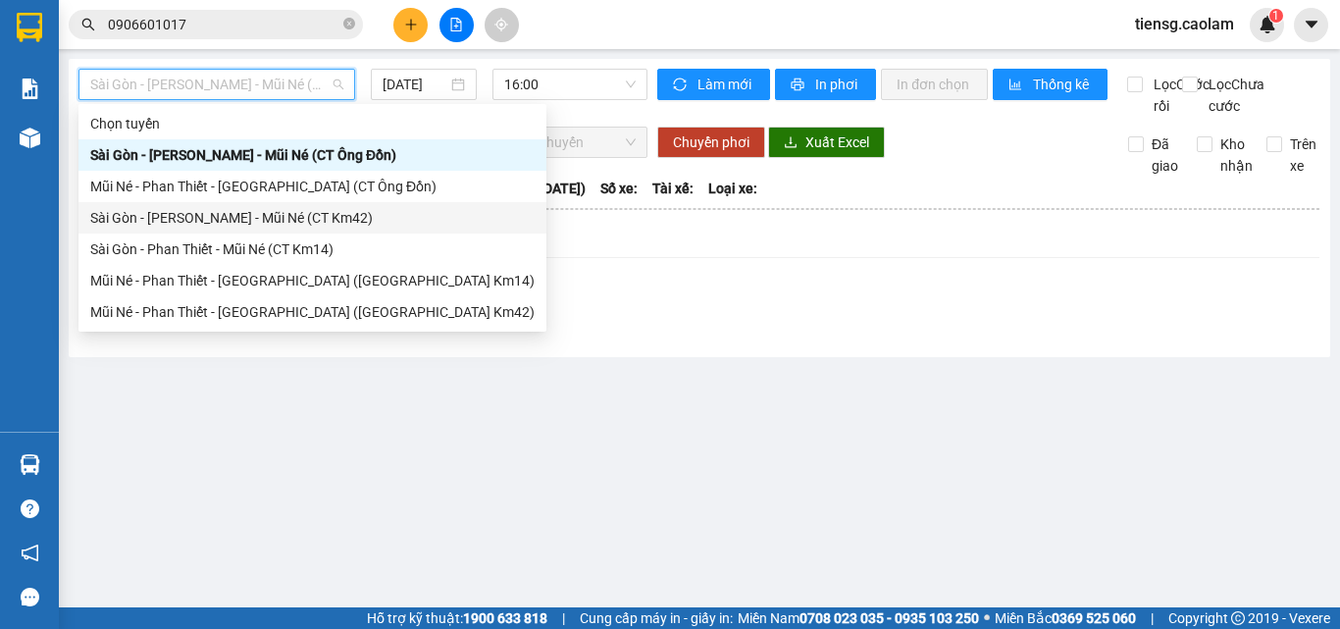
click at [310, 221] on div "Sài Gòn - [PERSON_NAME] - Mũi Né (CT Km42)" at bounding box center [312, 218] width 444 height 22
type input "[DATE]"
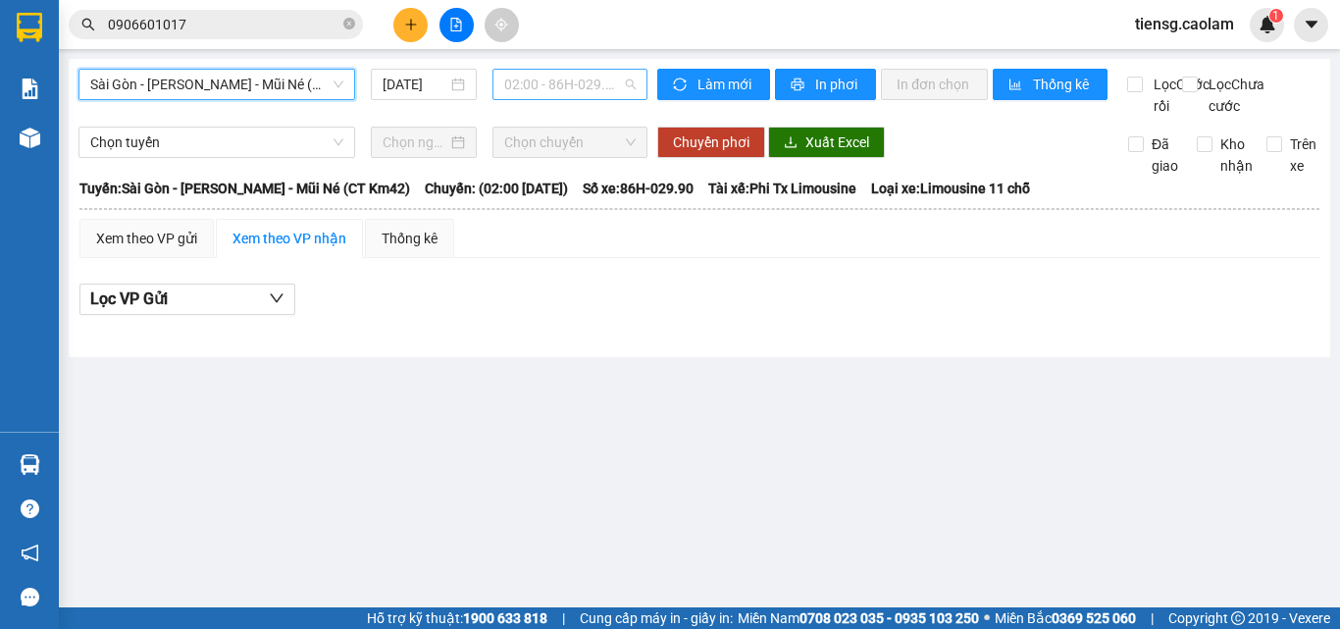
click at [564, 85] on span "02:00 - 86H-029.90" at bounding box center [569, 84] width 131 height 29
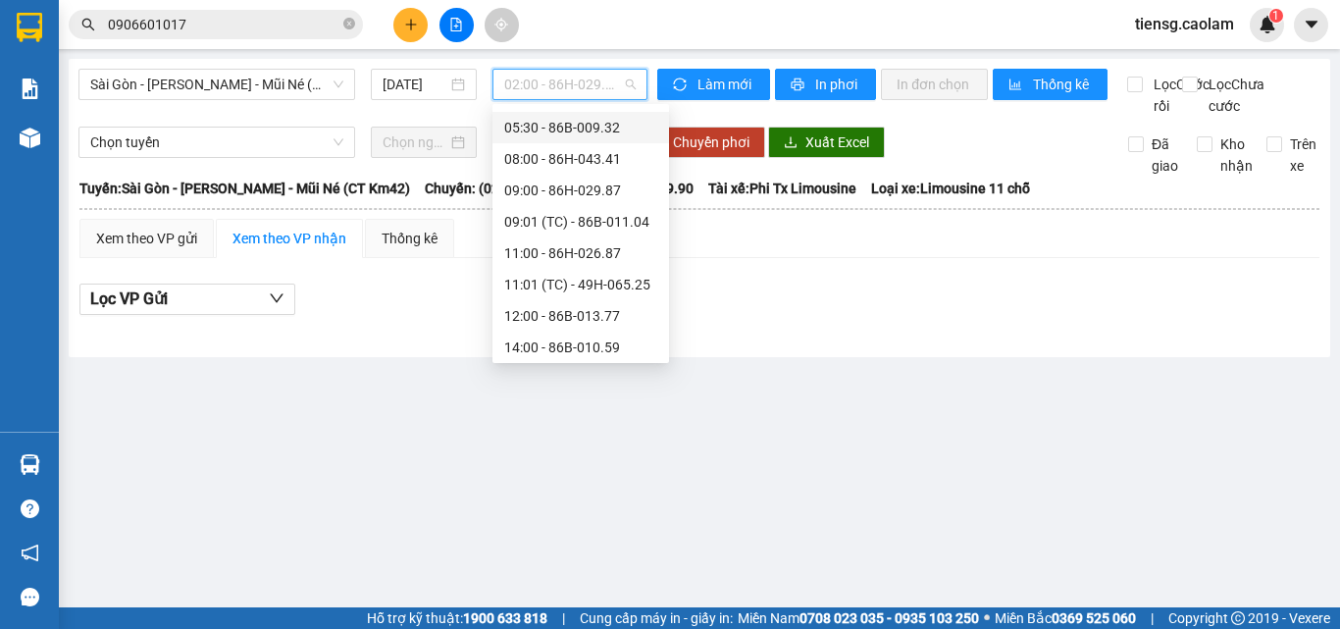
scroll to position [196, 0]
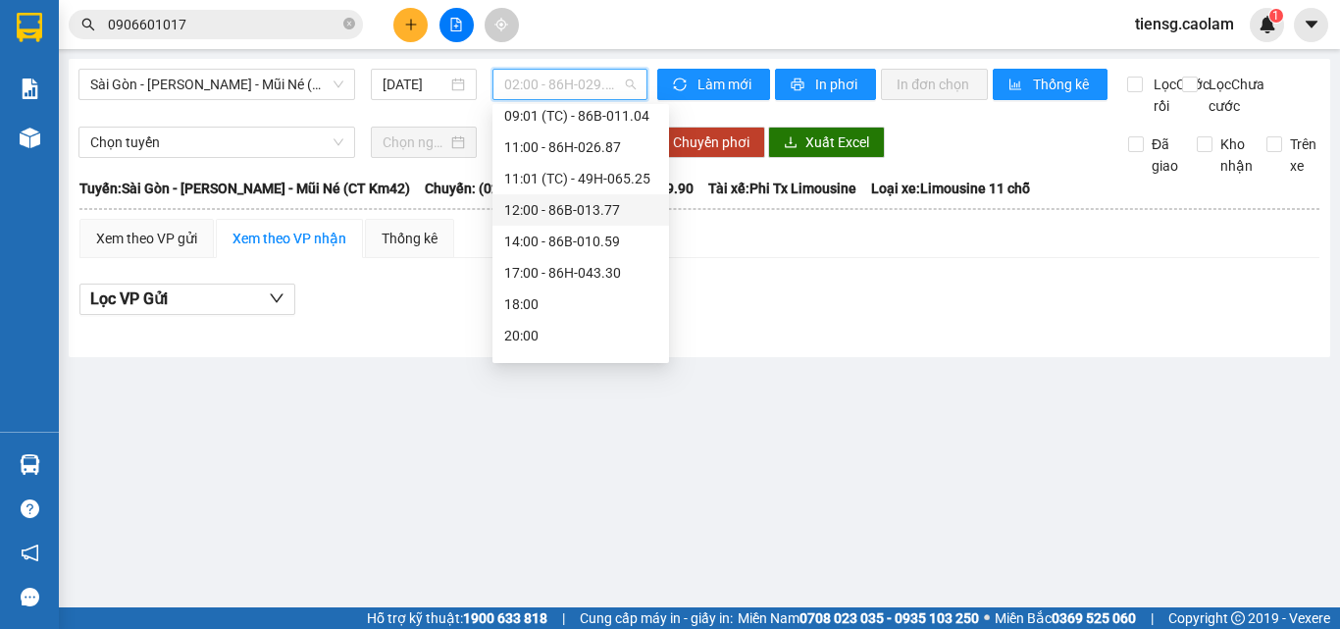
click at [558, 206] on div "12:00 - 86B-013.77" at bounding box center [580, 210] width 153 height 22
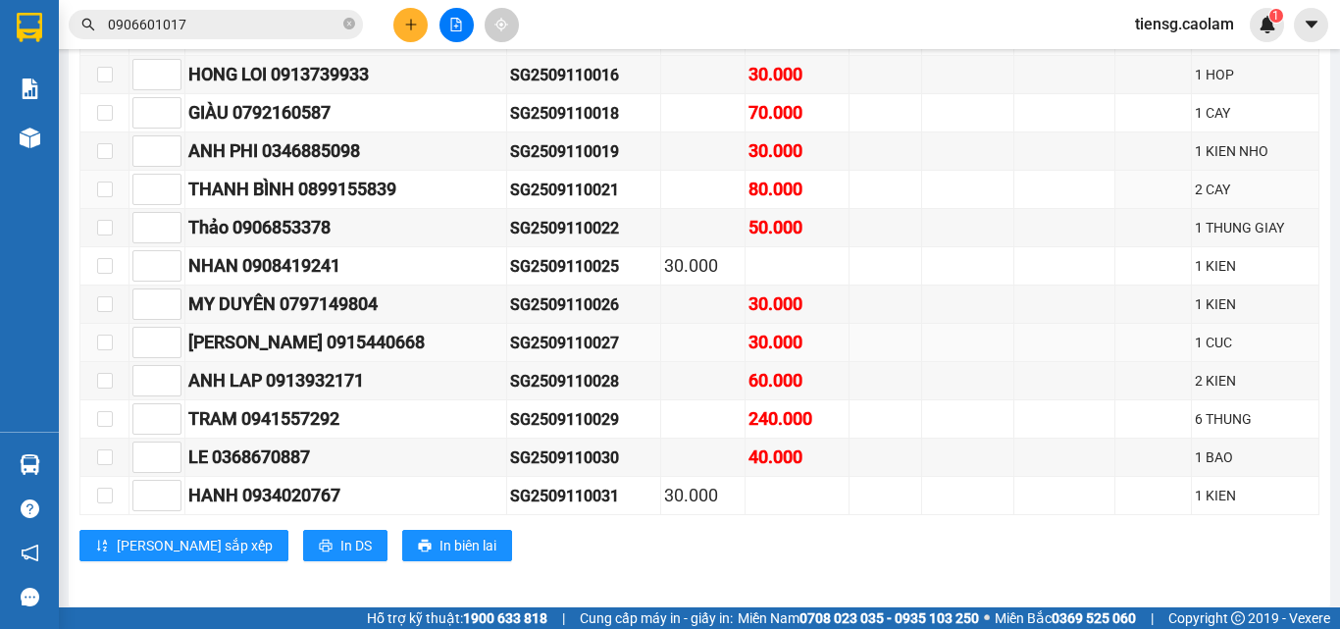
scroll to position [795, 0]
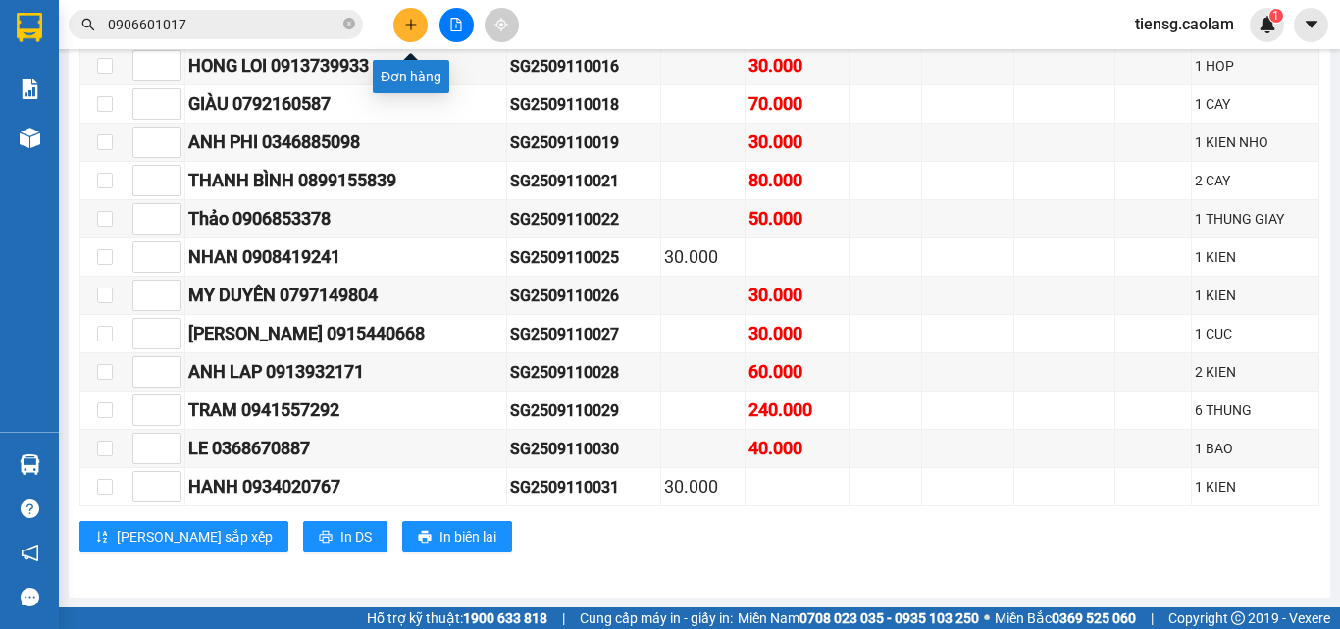
click at [414, 22] on icon "plus" at bounding box center [411, 25] width 14 height 14
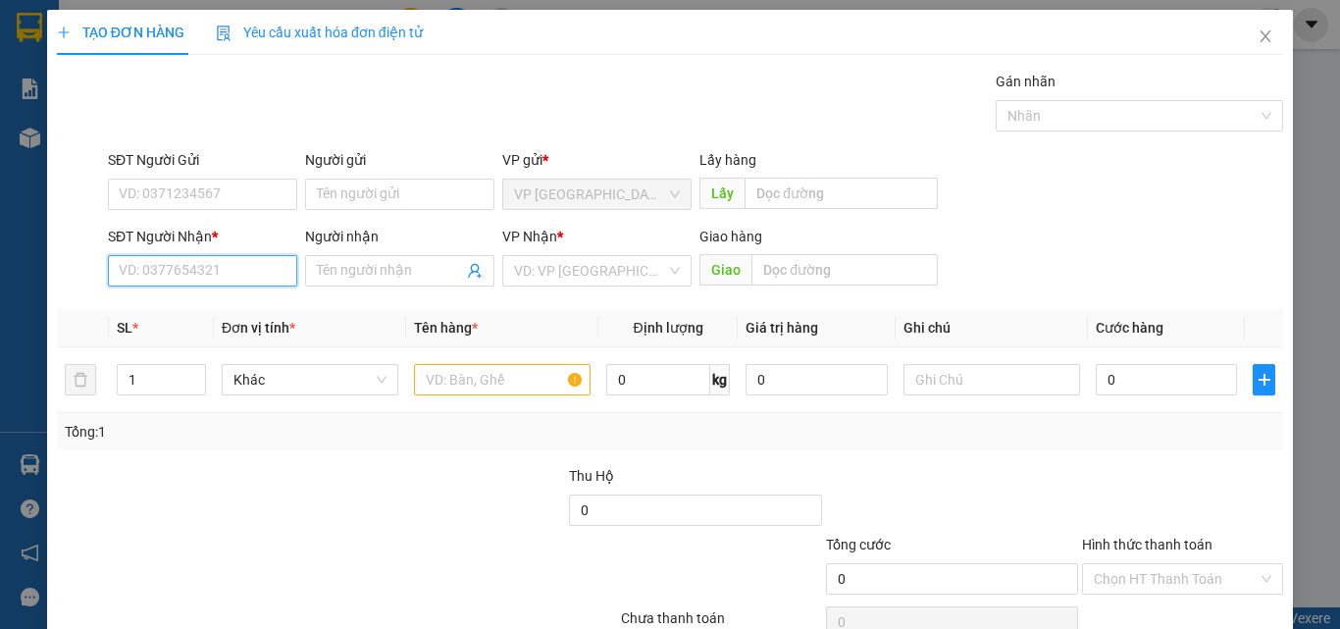
click at [200, 272] on input "SĐT Người Nhận *" at bounding box center [202, 270] width 189 height 31
drag, startPoint x: 197, startPoint y: 273, endPoint x: 198, endPoint y: 263, distance: 9.9
click at [197, 272] on input "SĐT Người Nhận *" at bounding box center [202, 270] width 189 height 31
click at [195, 315] on div "0342300099 - AN" at bounding box center [201, 310] width 164 height 22
type input "0342300099"
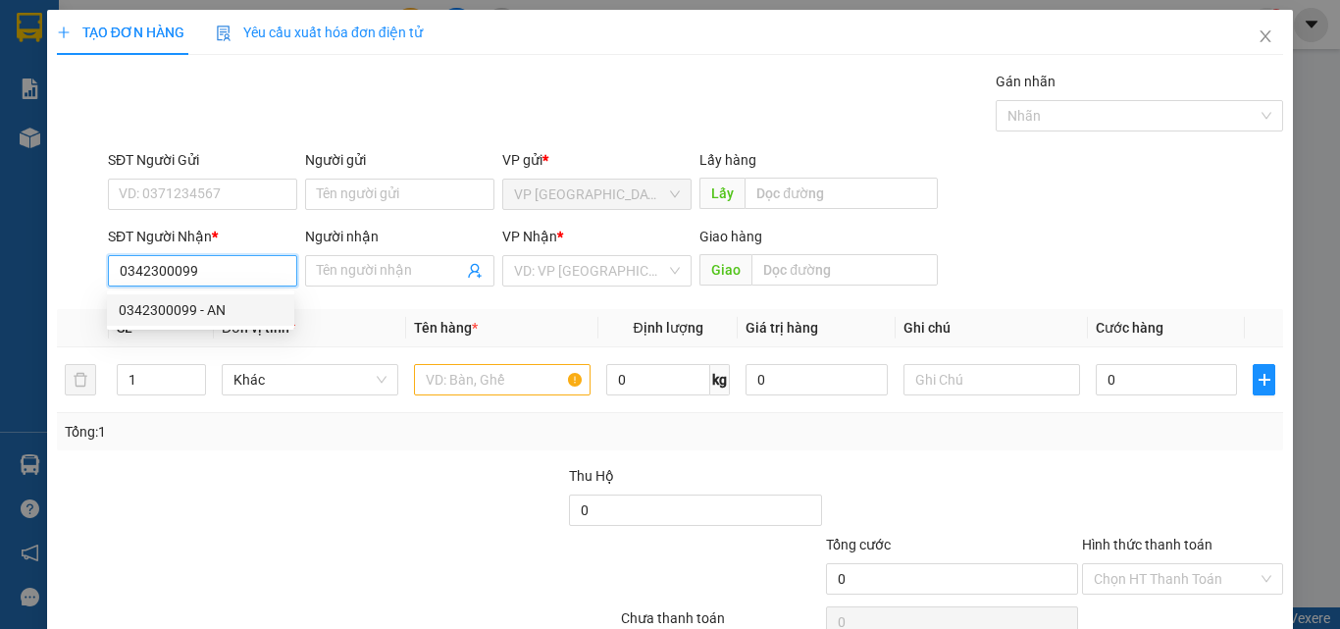
type input "AN"
type input "KM 10"
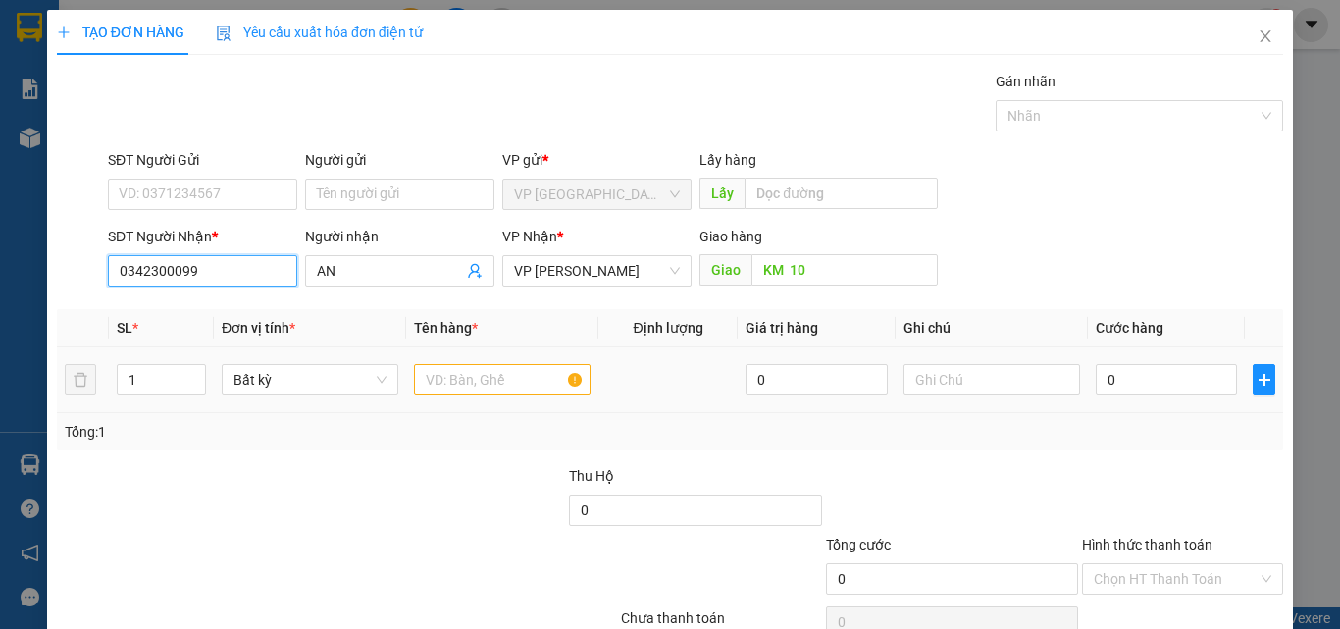
type input "0342300099"
drag, startPoint x: 472, startPoint y: 377, endPoint x: 301, endPoint y: 254, distance: 210.1
click at [461, 377] on input "text" at bounding box center [502, 379] width 177 height 31
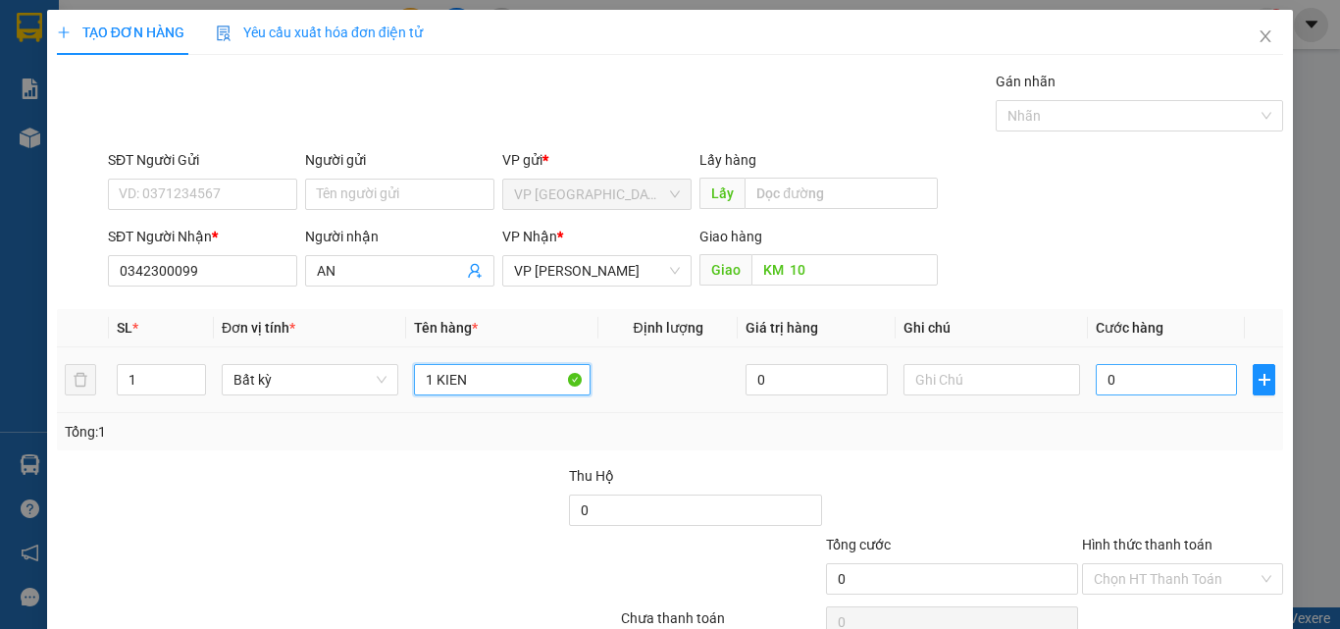
type input "1 KIEN"
click at [1142, 393] on input "0" at bounding box center [1165, 379] width 141 height 31
type input "3"
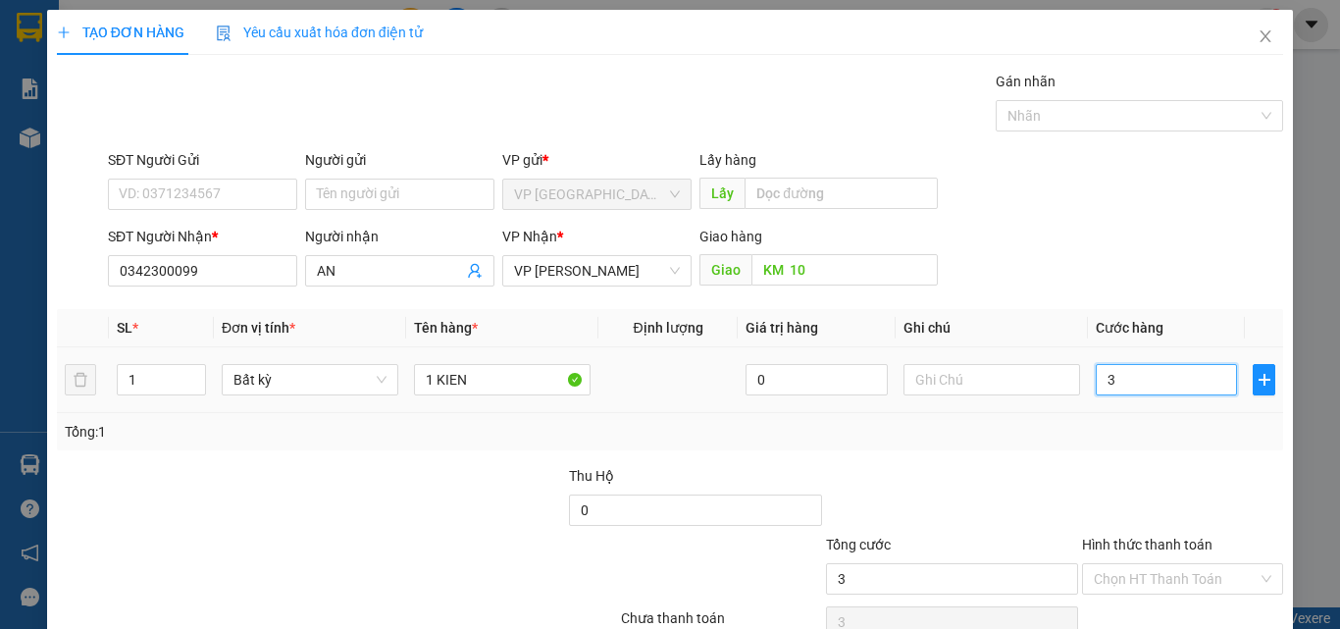
type input "30"
type input "300"
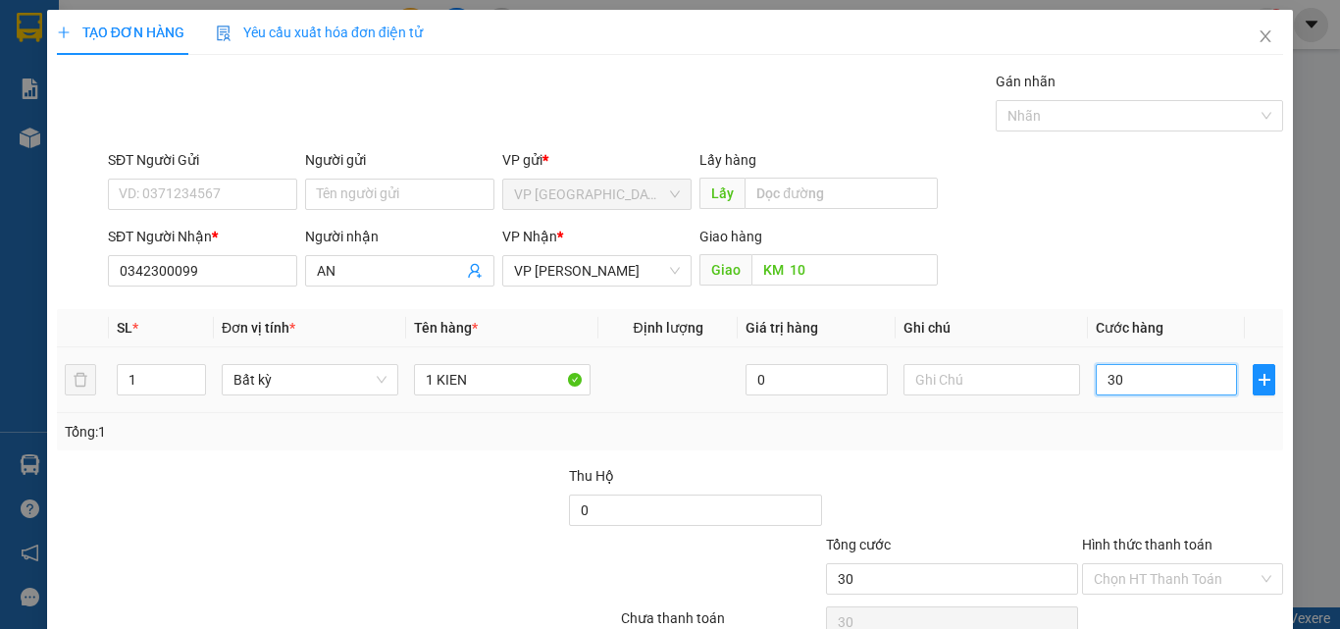
type input "300"
type input "3.000"
type input "30.000"
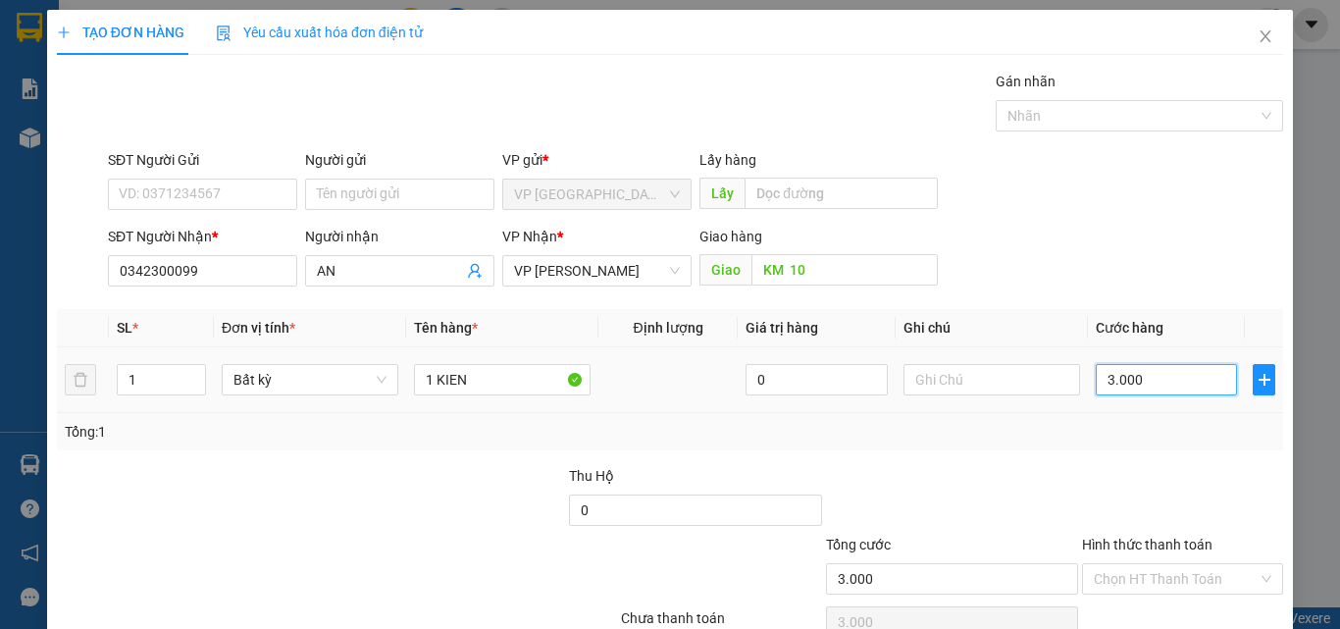
type input "30.000"
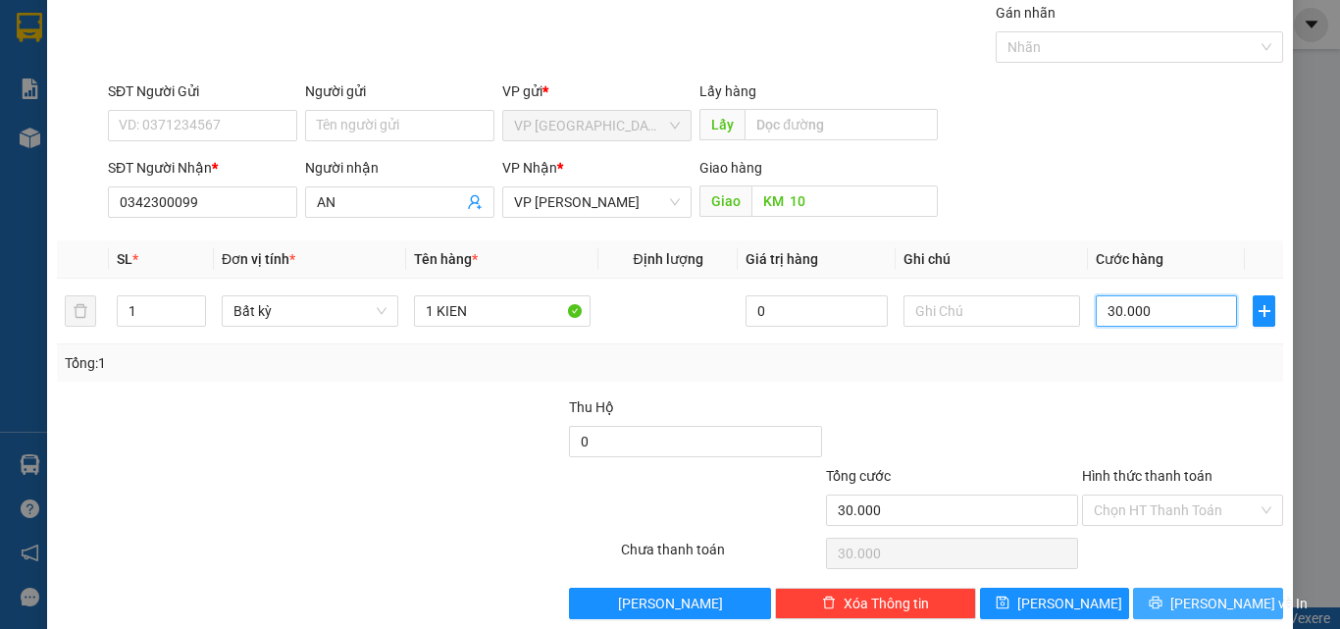
scroll to position [97, 0]
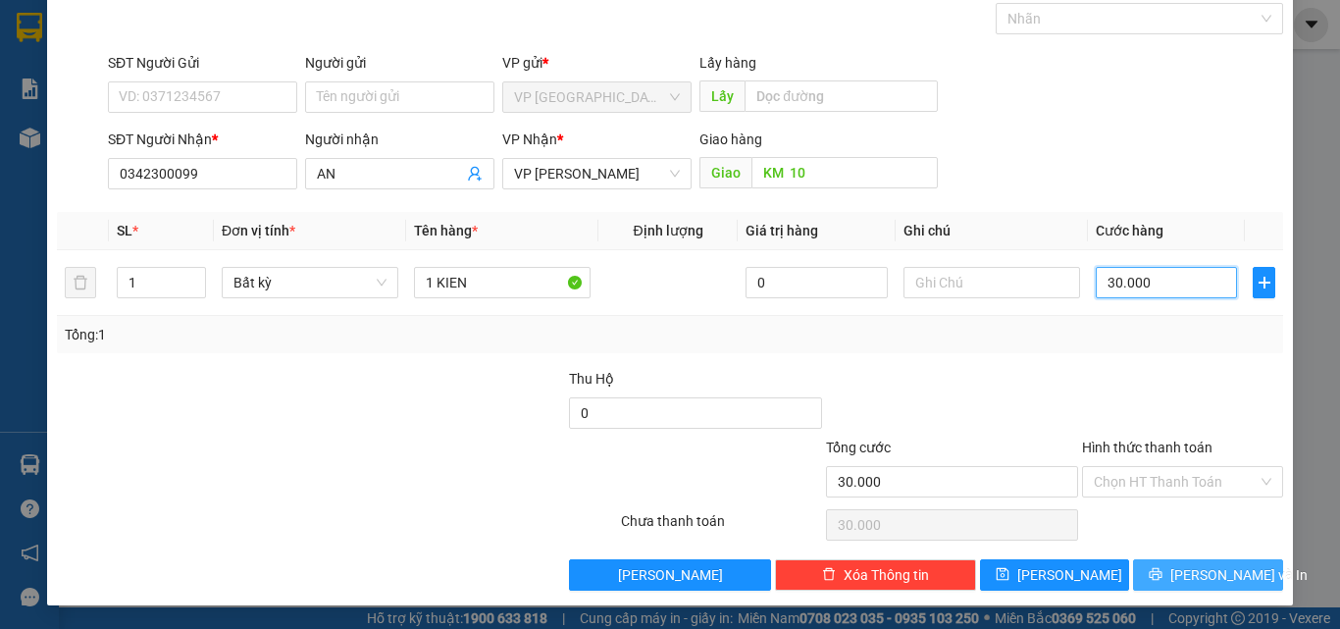
type input "30.000"
click at [1214, 569] on span "[PERSON_NAME] và In" at bounding box center [1238, 575] width 137 height 22
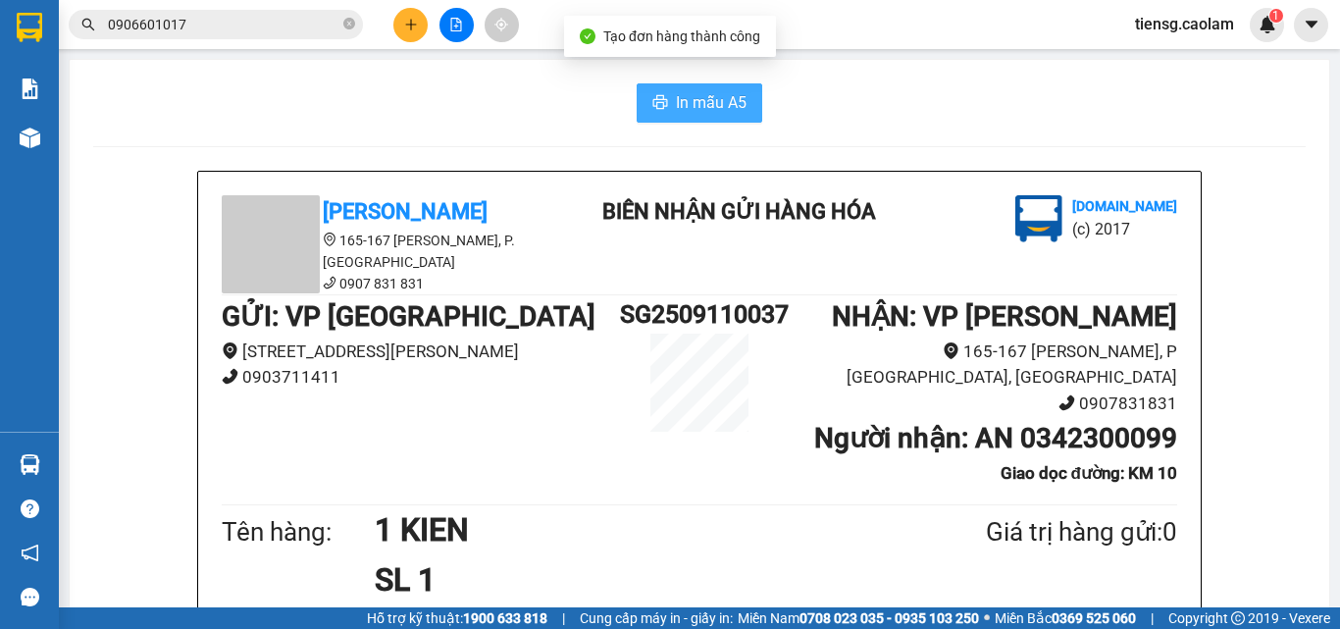
click at [683, 104] on span "In mẫu A5" at bounding box center [711, 102] width 71 height 25
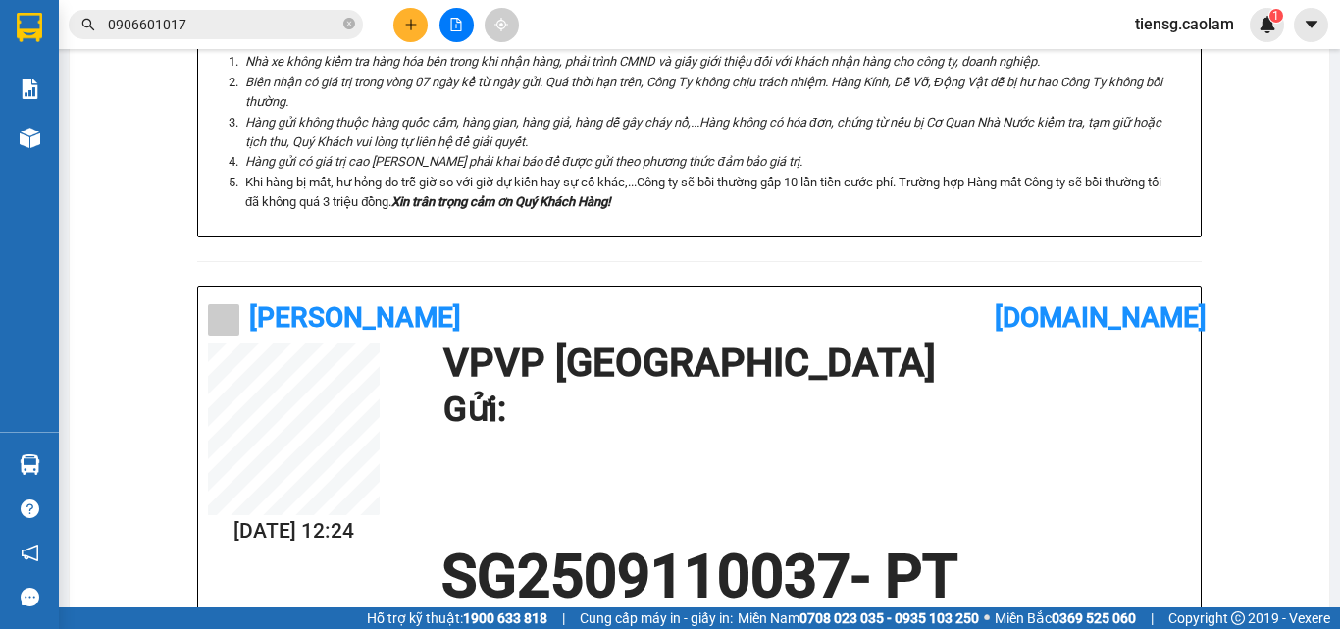
scroll to position [981, 0]
